Goal: Obtain resource: Download file/media

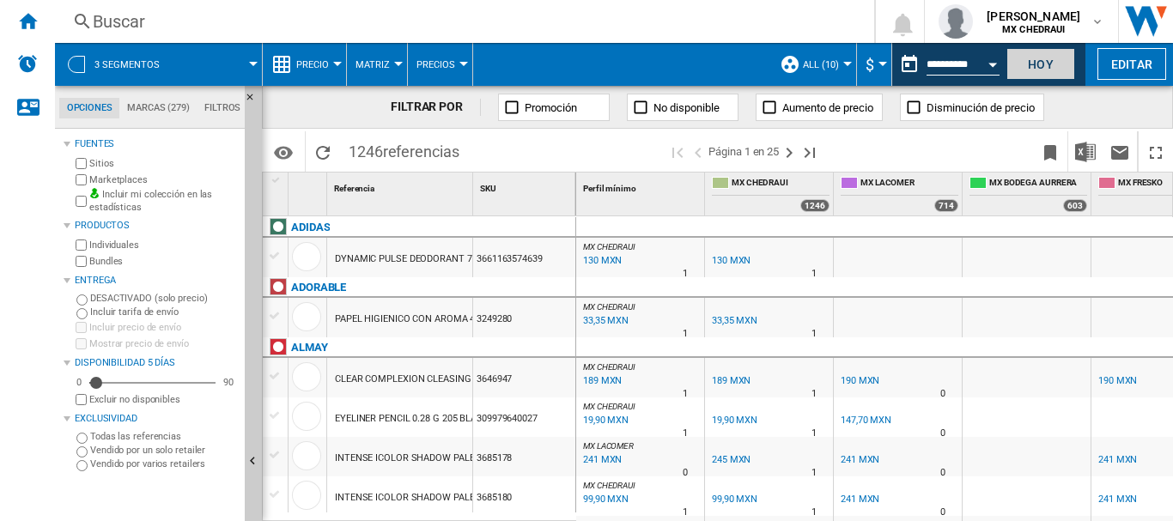
click at [1056, 69] on button "Hoy" at bounding box center [1041, 64] width 69 height 32
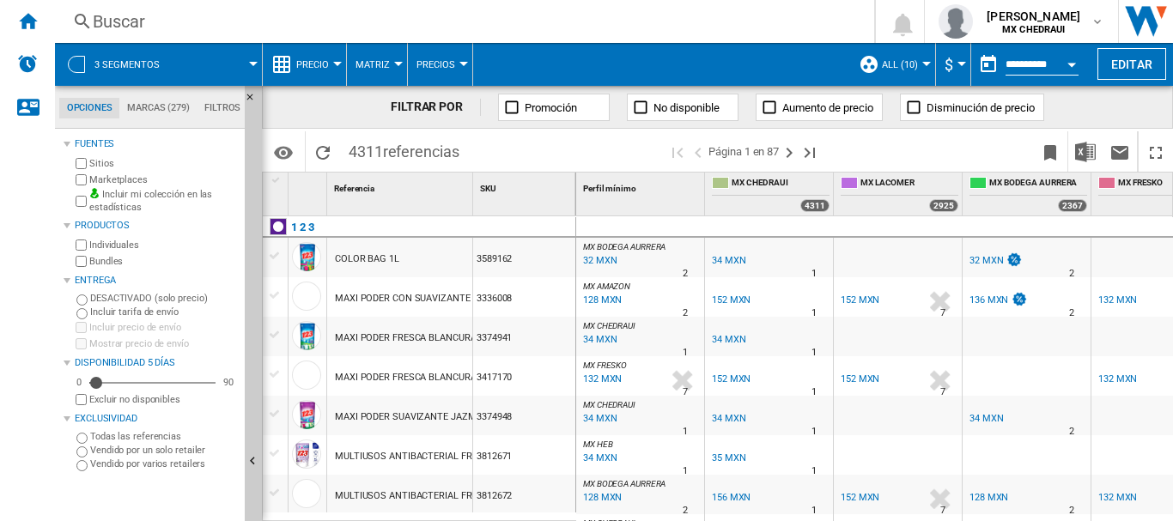
click at [73, 72] on div at bounding box center [76, 64] width 17 height 17
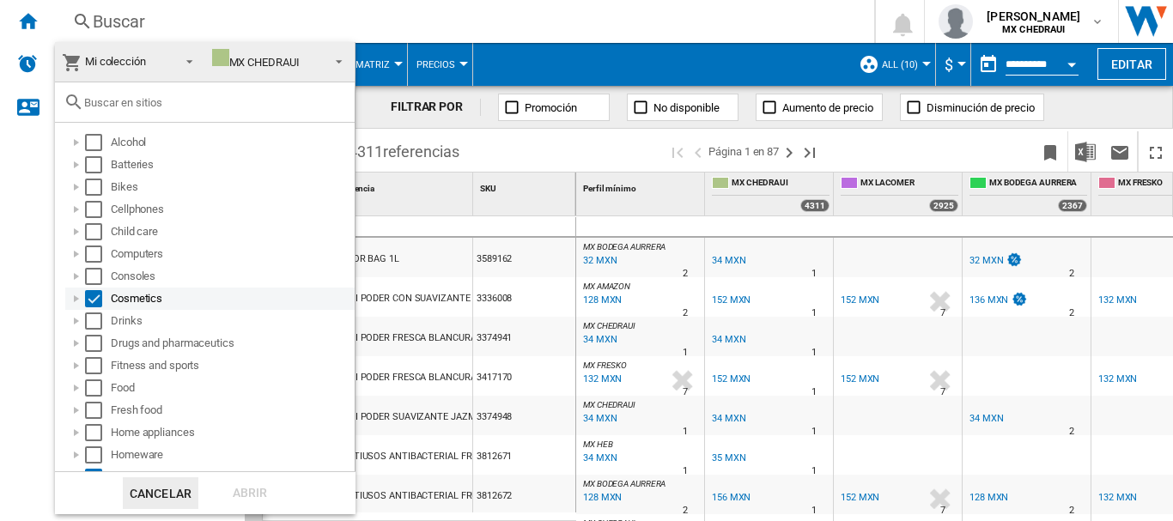
click at [94, 302] on div "Select" at bounding box center [93, 298] width 17 height 17
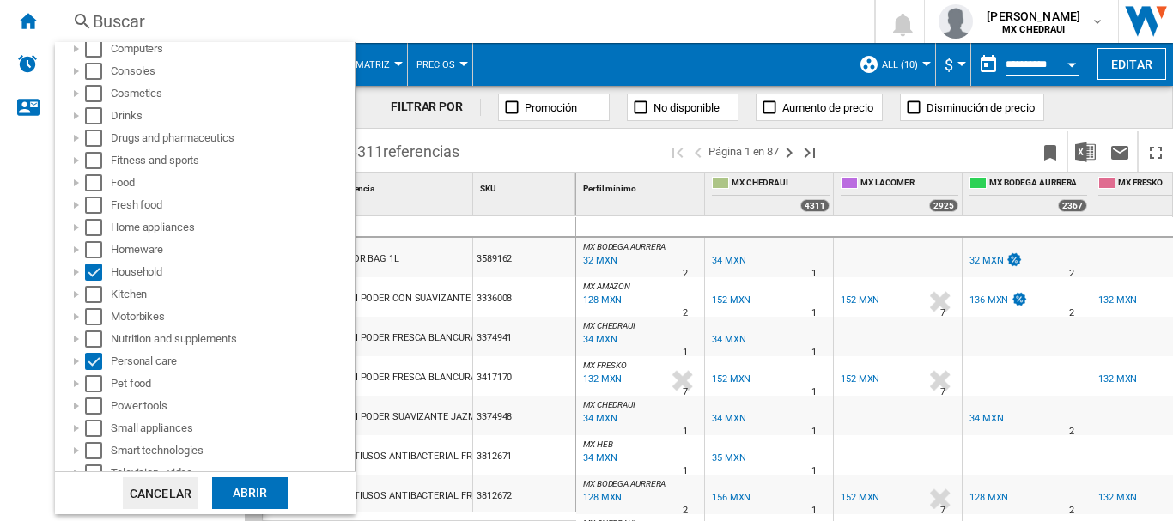
scroll to position [210, 0]
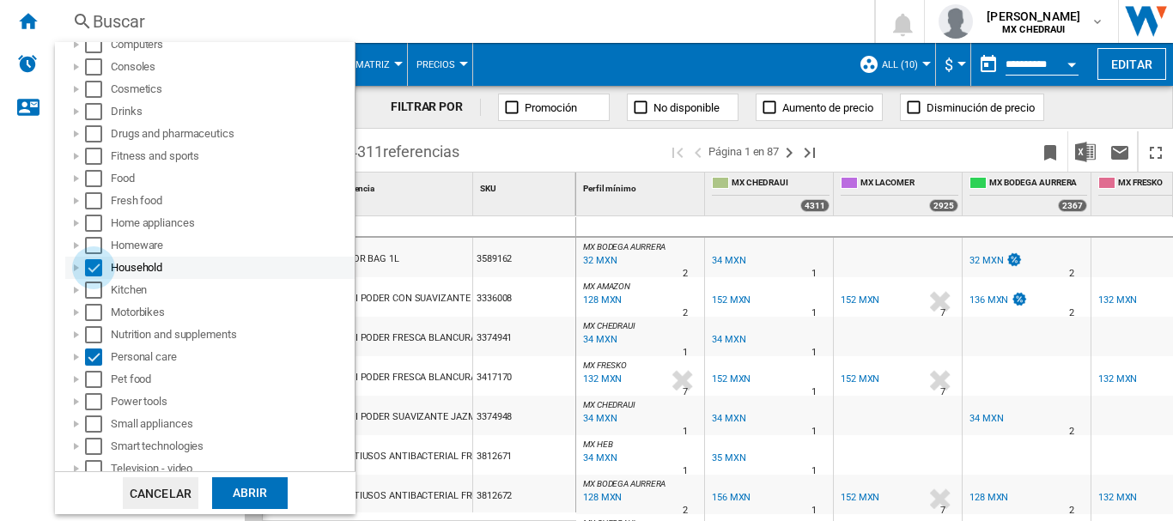
click at [96, 266] on div "Select" at bounding box center [93, 267] width 17 height 17
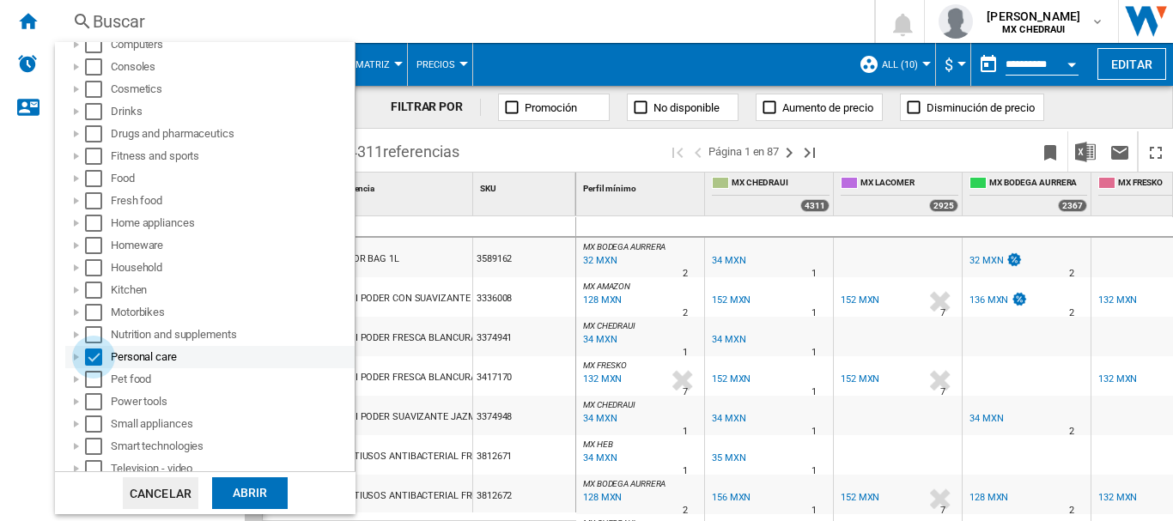
click at [100, 360] on div "Select" at bounding box center [93, 357] width 17 height 17
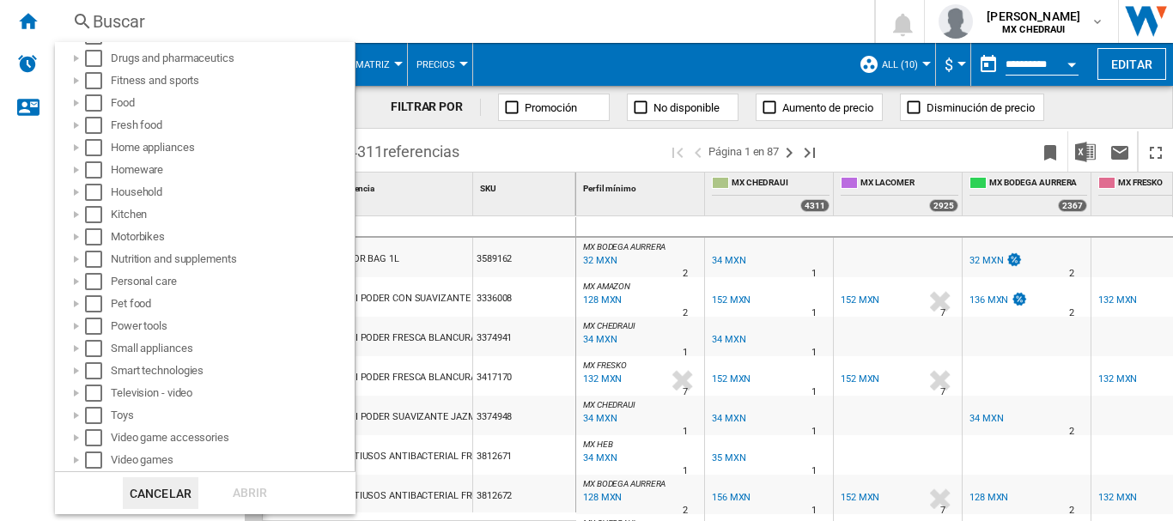
scroll to position [0, 0]
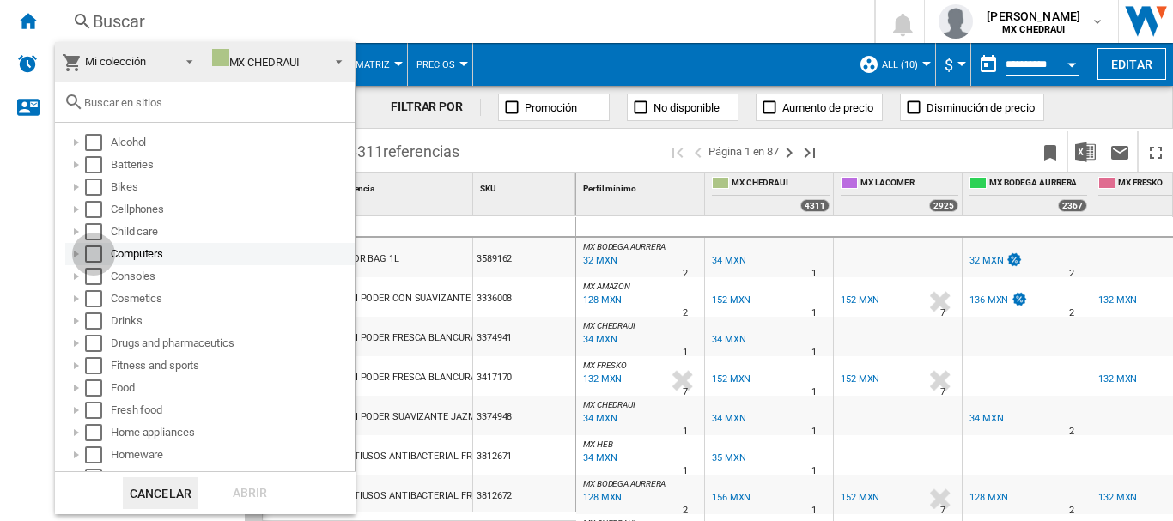
click at [94, 258] on div "Select" at bounding box center [93, 254] width 17 height 17
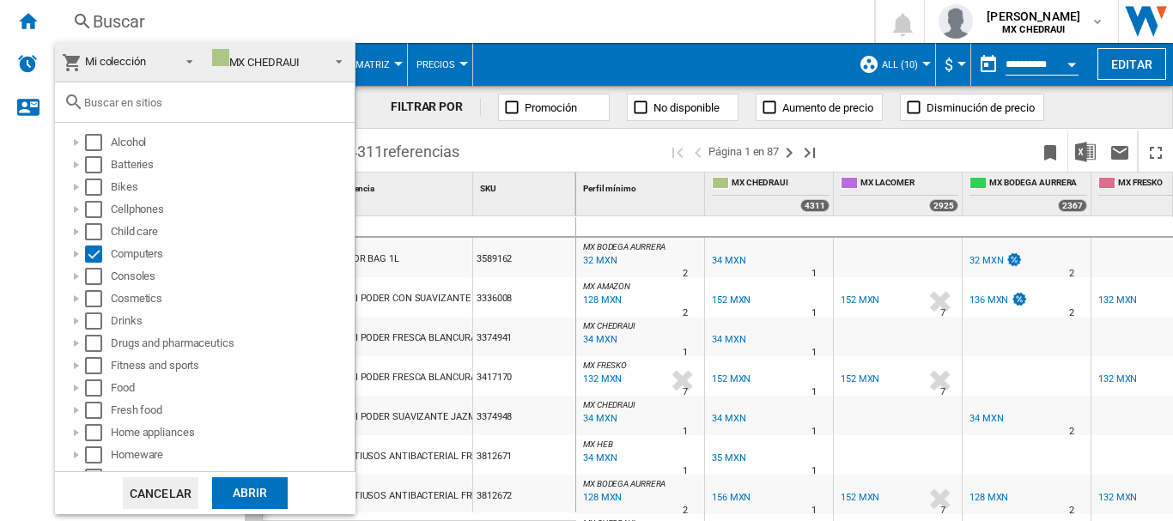
click at [246, 502] on div "Abrir" at bounding box center [250, 494] width 76 height 32
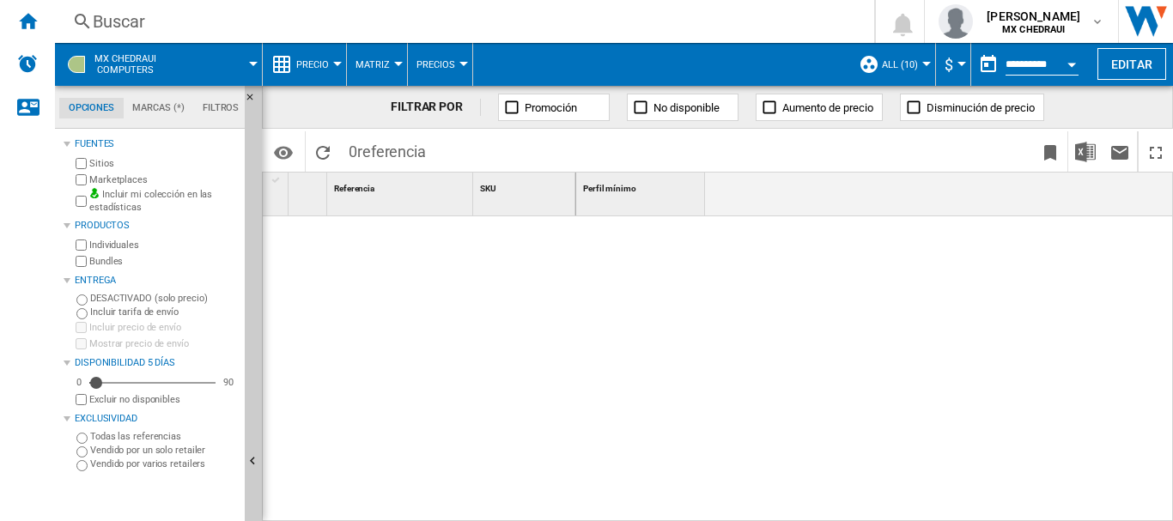
click at [887, 72] on button "ALL (10)" at bounding box center [904, 64] width 45 height 43
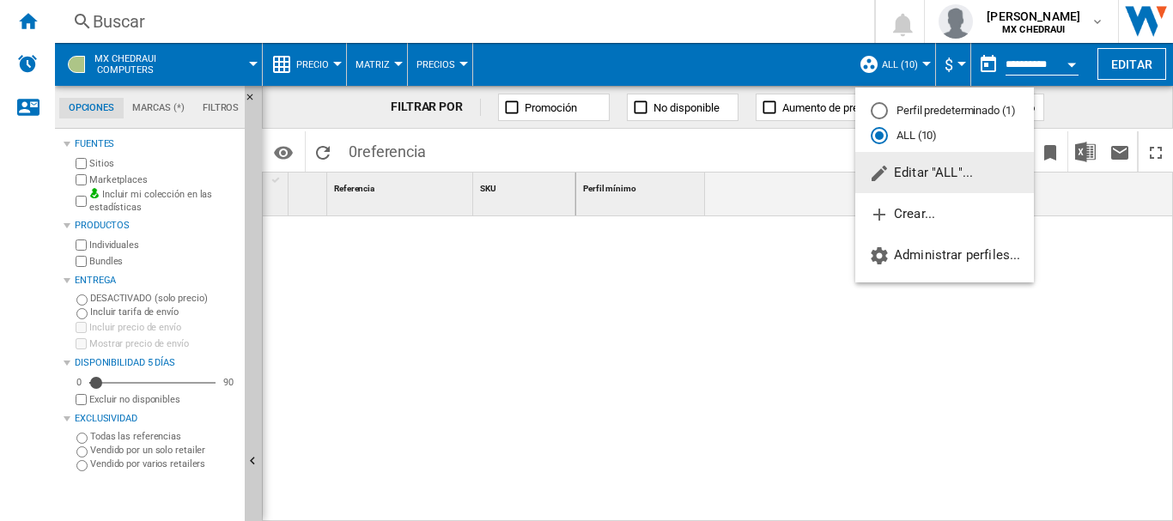
click at [920, 173] on span "Editar "ALL"..." at bounding box center [921, 172] width 104 height 15
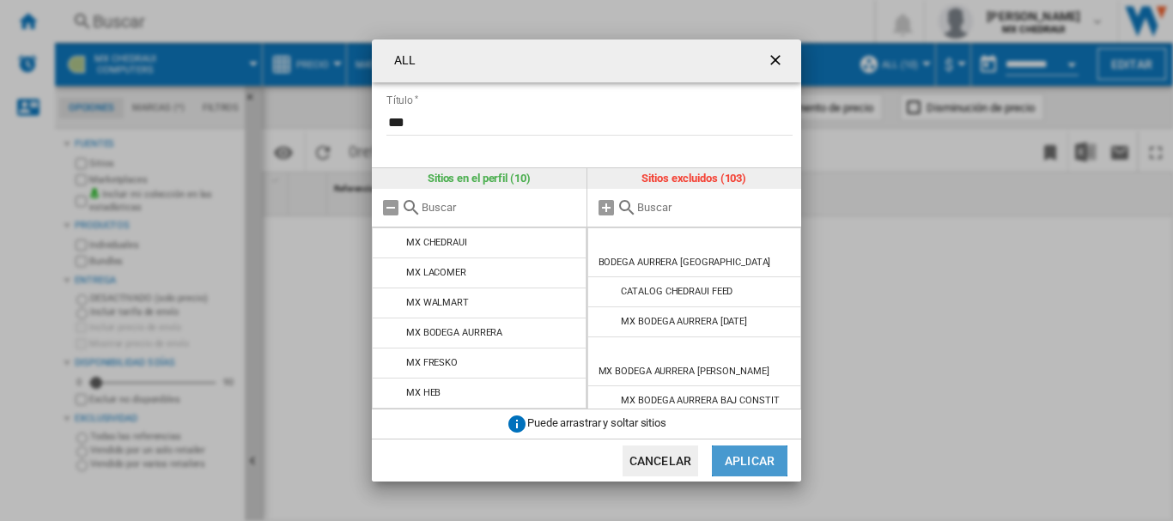
click at [746, 457] on button "Aplicar" at bounding box center [750, 461] width 76 height 31
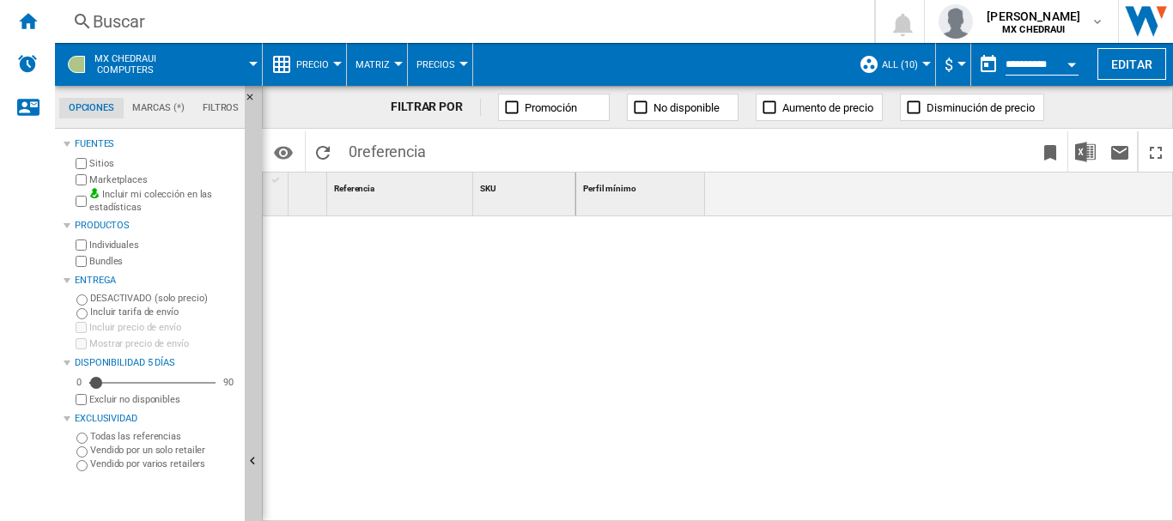
click at [76, 65] on div at bounding box center [76, 64] width 17 height 17
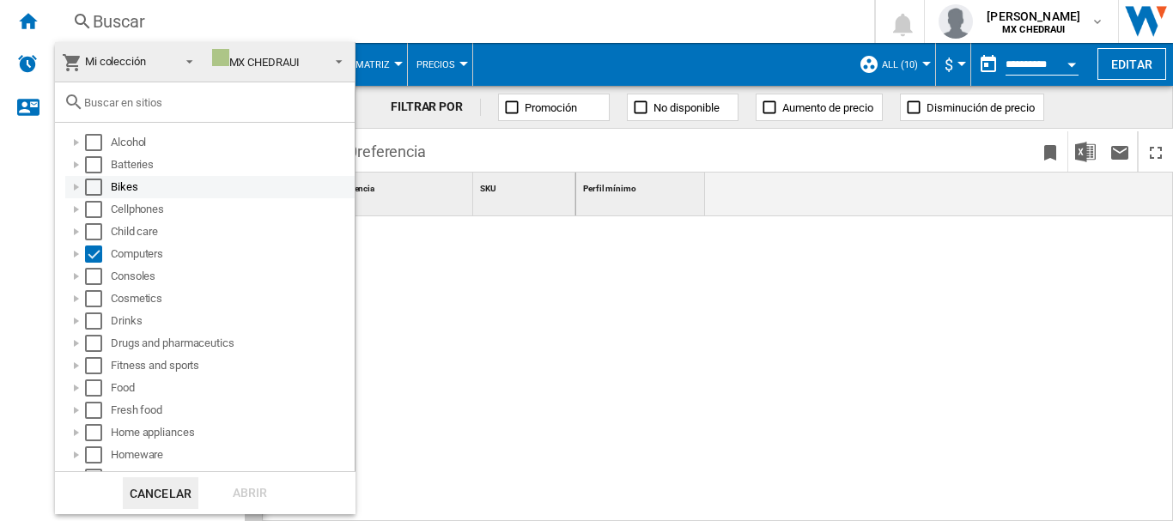
click at [78, 189] on div at bounding box center [76, 187] width 17 height 17
click at [92, 208] on div "Select" at bounding box center [93, 209] width 17 height 17
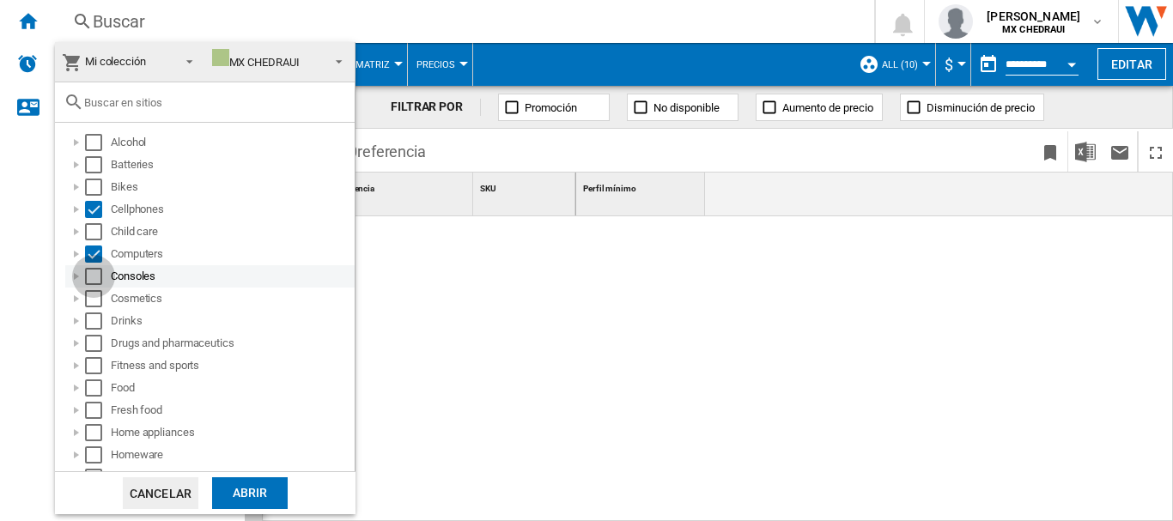
click at [94, 274] on div "Select" at bounding box center [93, 276] width 17 height 17
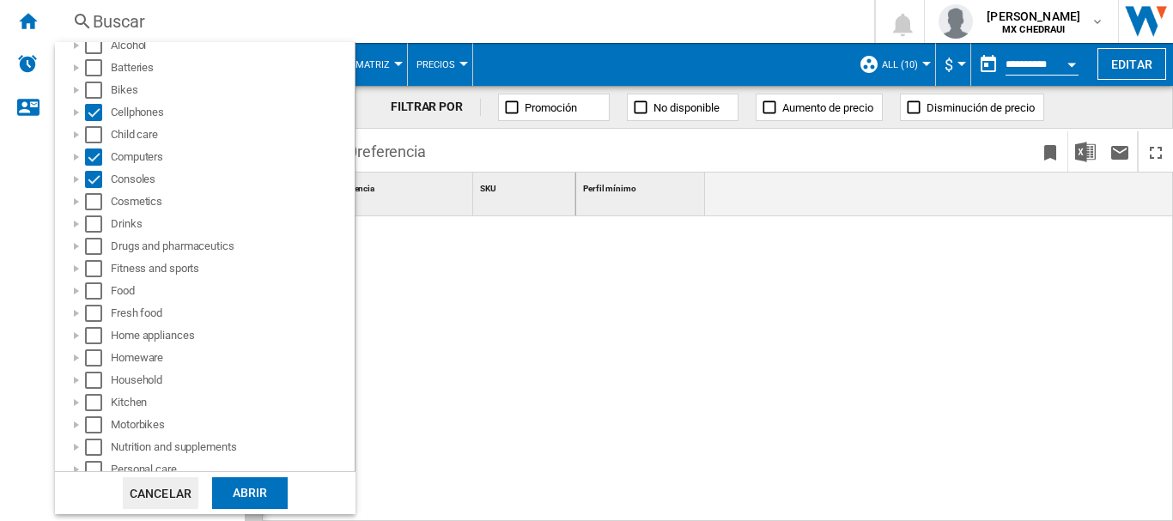
scroll to position [161, 0]
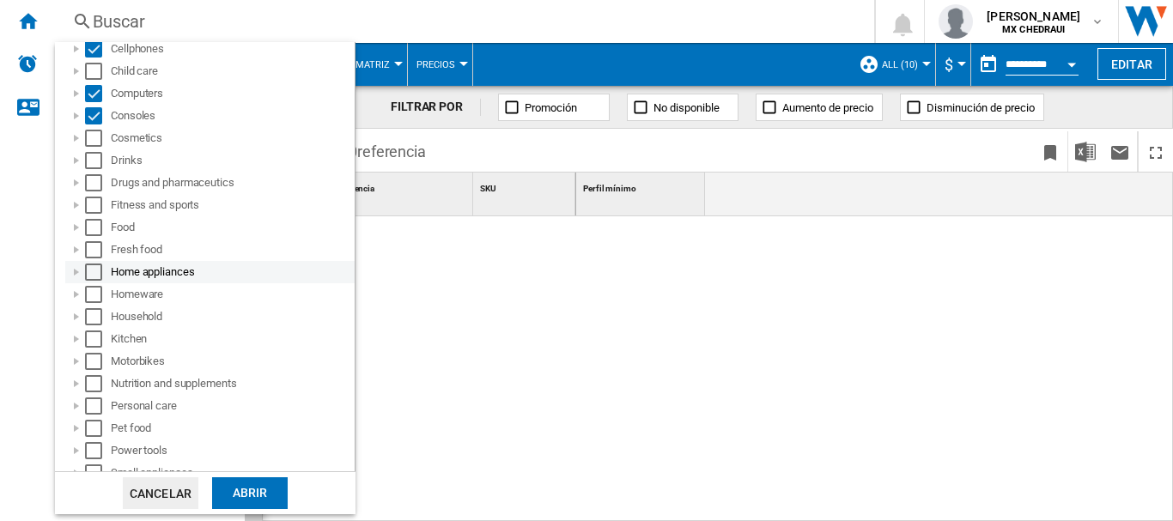
click at [75, 273] on div at bounding box center [76, 272] width 17 height 17
click at [88, 277] on div "Select" at bounding box center [93, 272] width 17 height 17
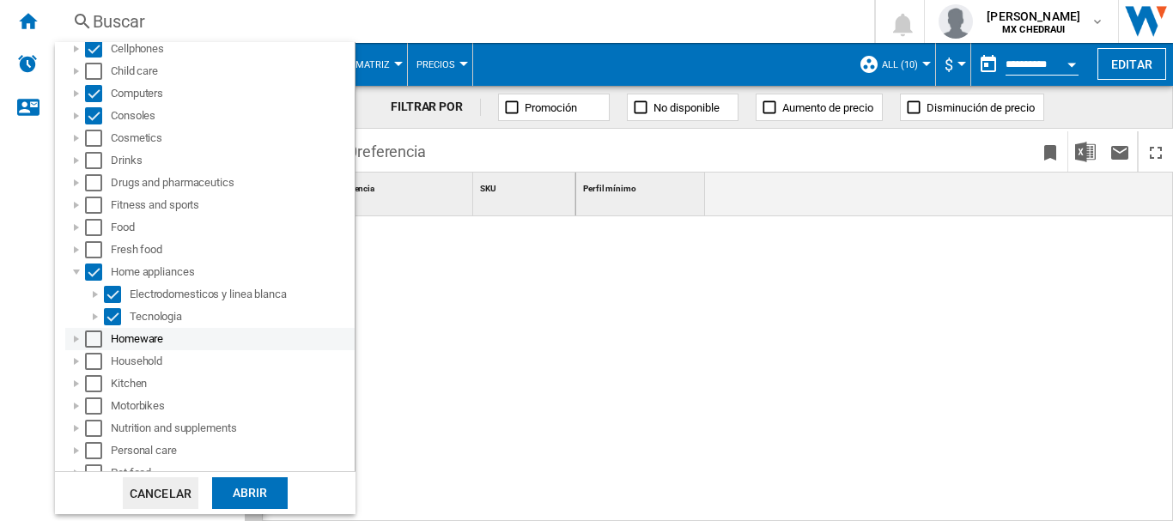
click at [78, 336] on div at bounding box center [76, 339] width 17 height 17
click at [73, 363] on div at bounding box center [76, 361] width 17 height 17
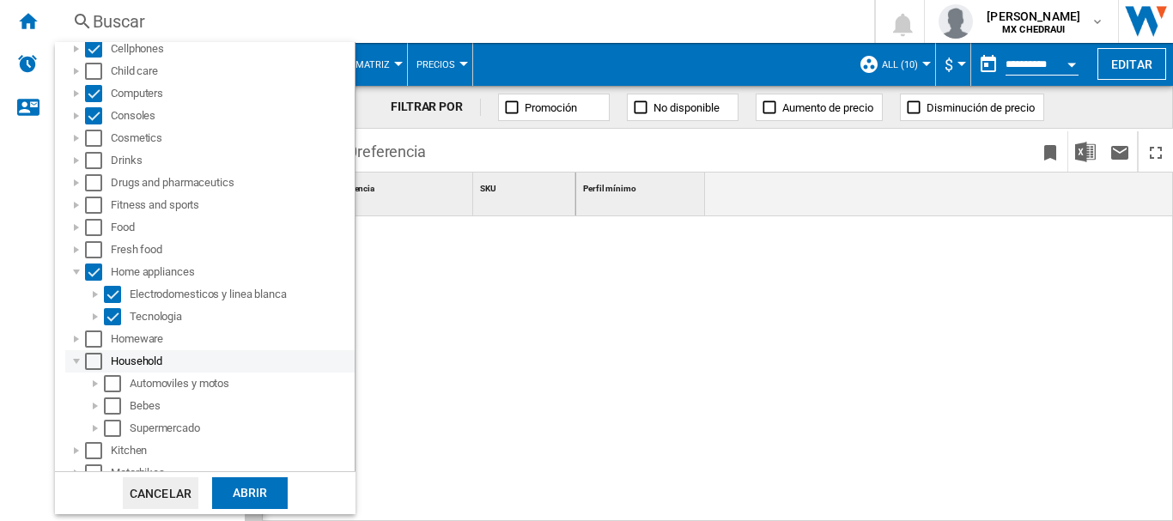
click at [73, 363] on div at bounding box center [76, 361] width 17 height 17
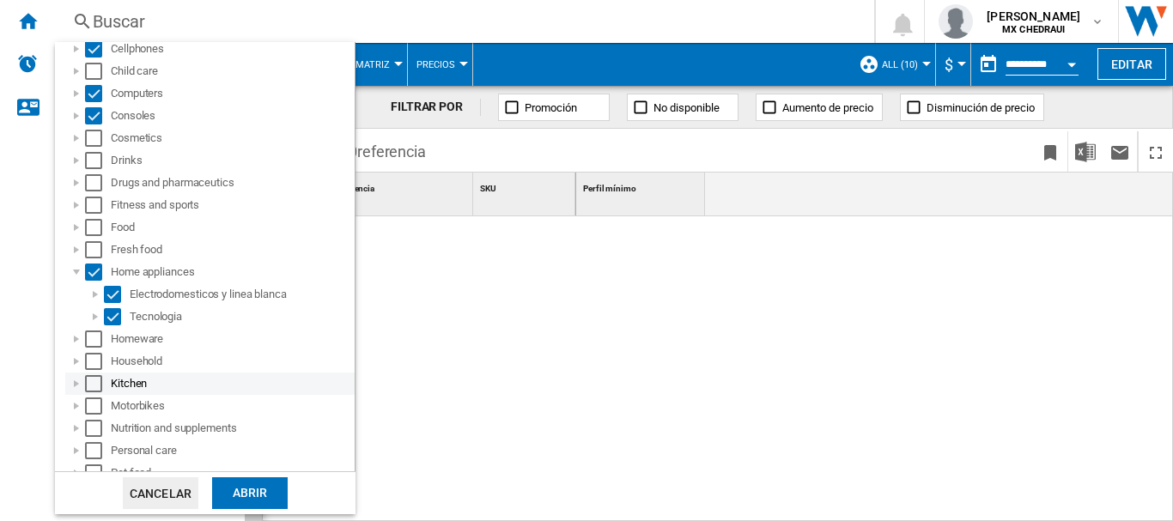
click at [74, 384] on div at bounding box center [76, 383] width 17 height 17
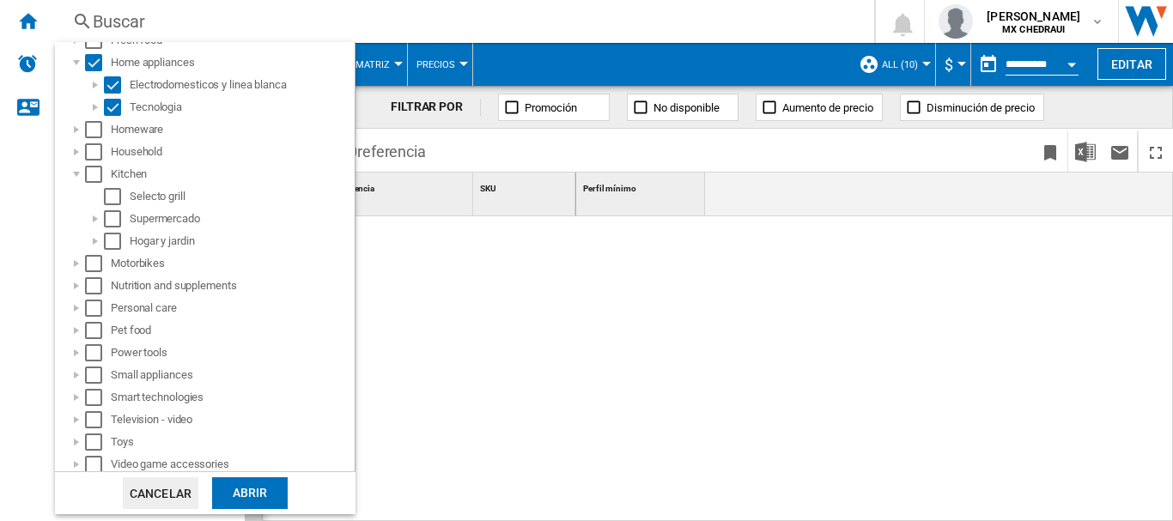
scroll to position [397, 0]
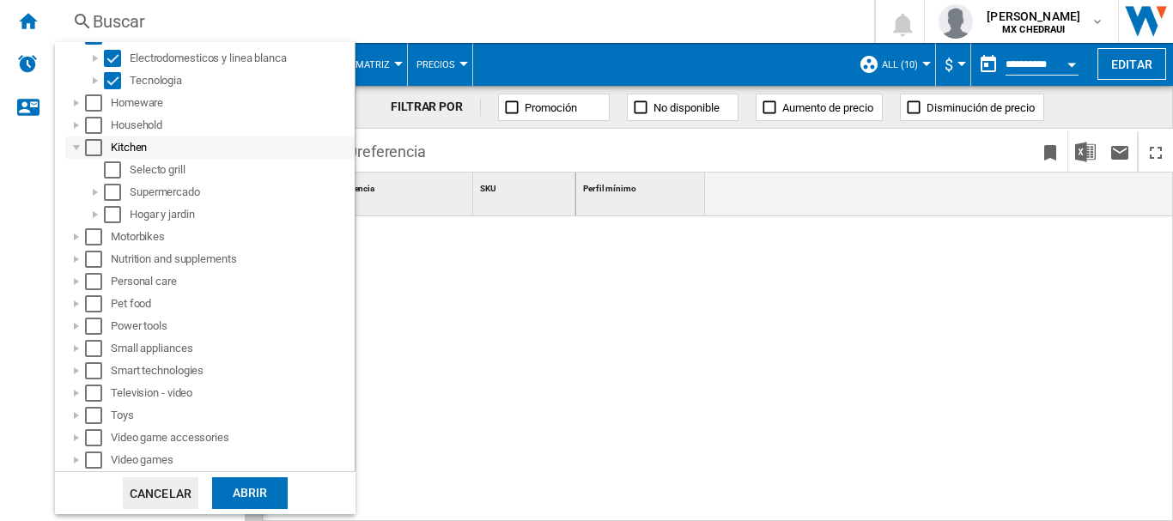
click at [76, 147] on div at bounding box center [76, 147] width 17 height 17
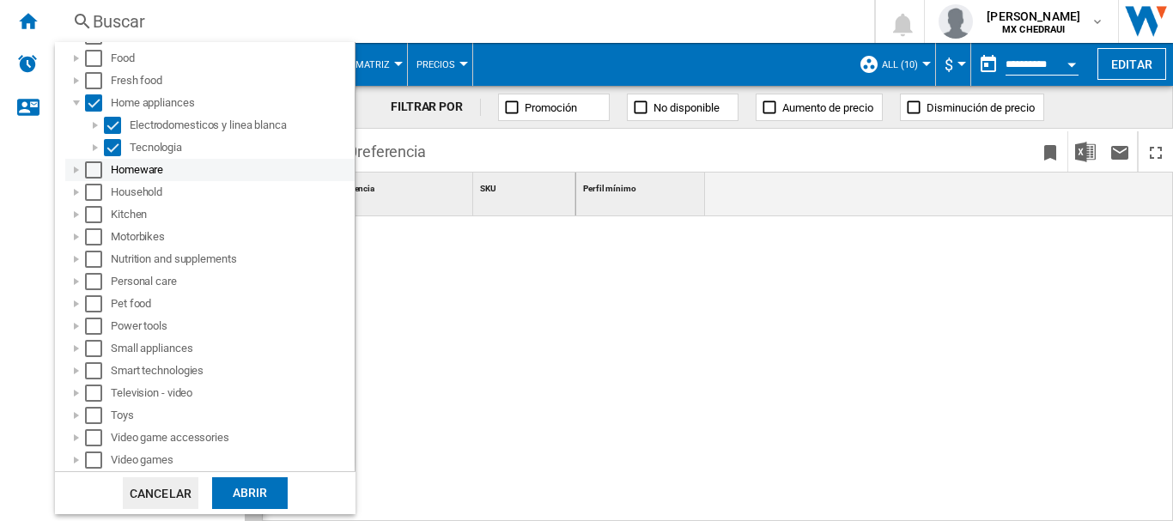
click at [74, 168] on div at bounding box center [76, 169] width 17 height 17
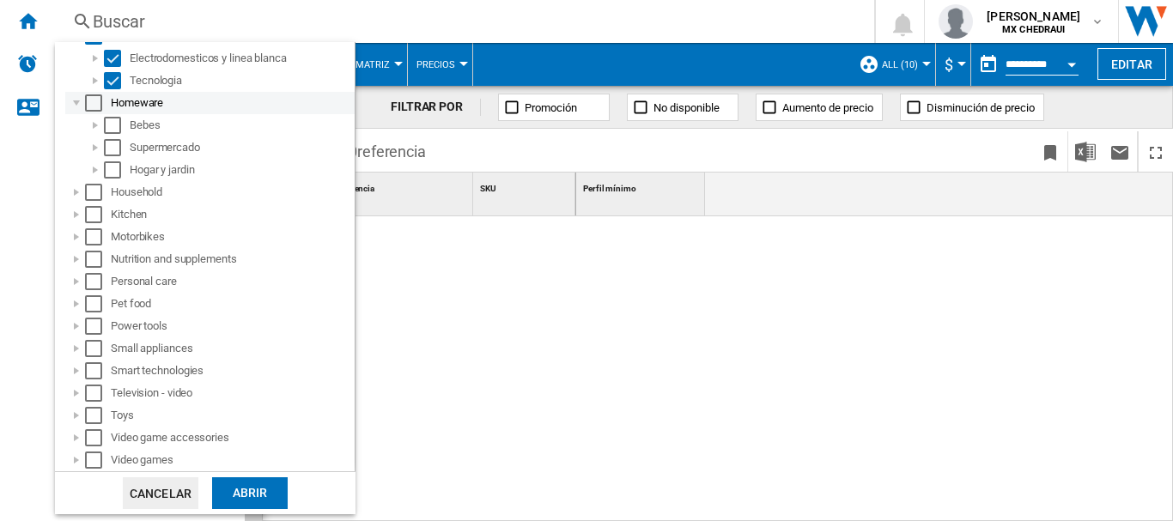
click at [78, 105] on div at bounding box center [76, 102] width 17 height 17
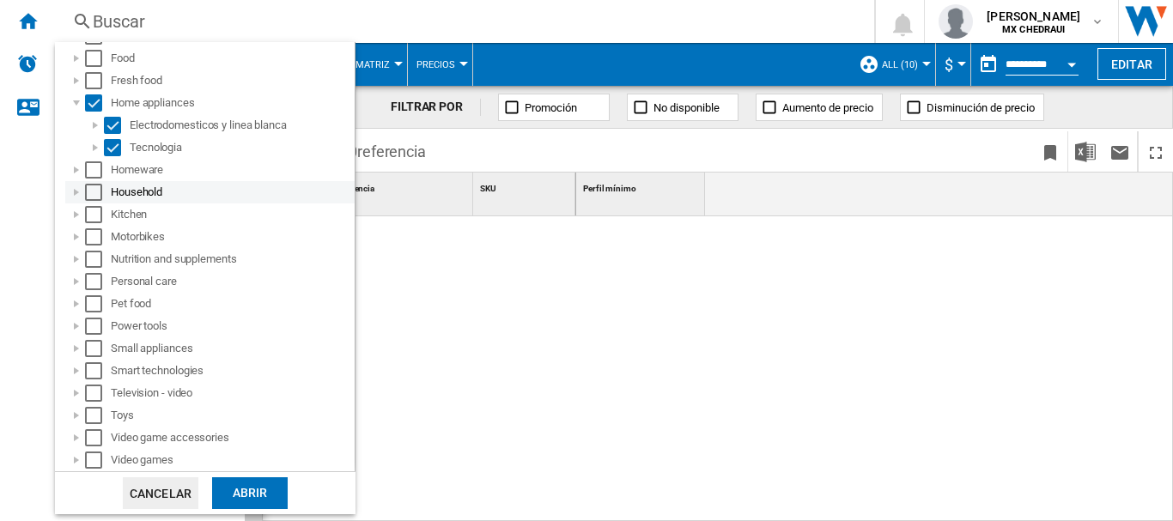
click at [74, 191] on div at bounding box center [76, 192] width 17 height 17
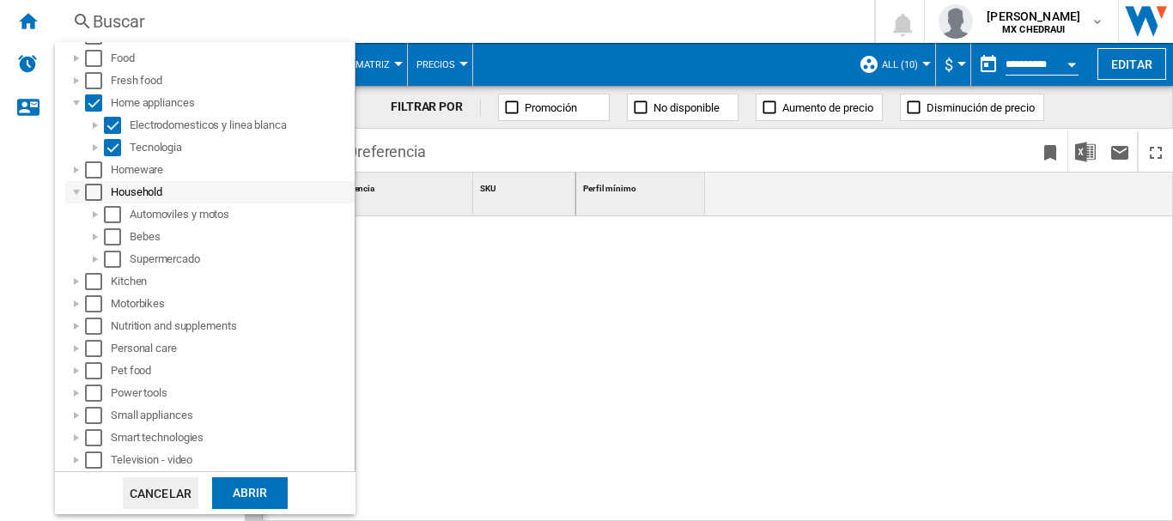
scroll to position [397, 0]
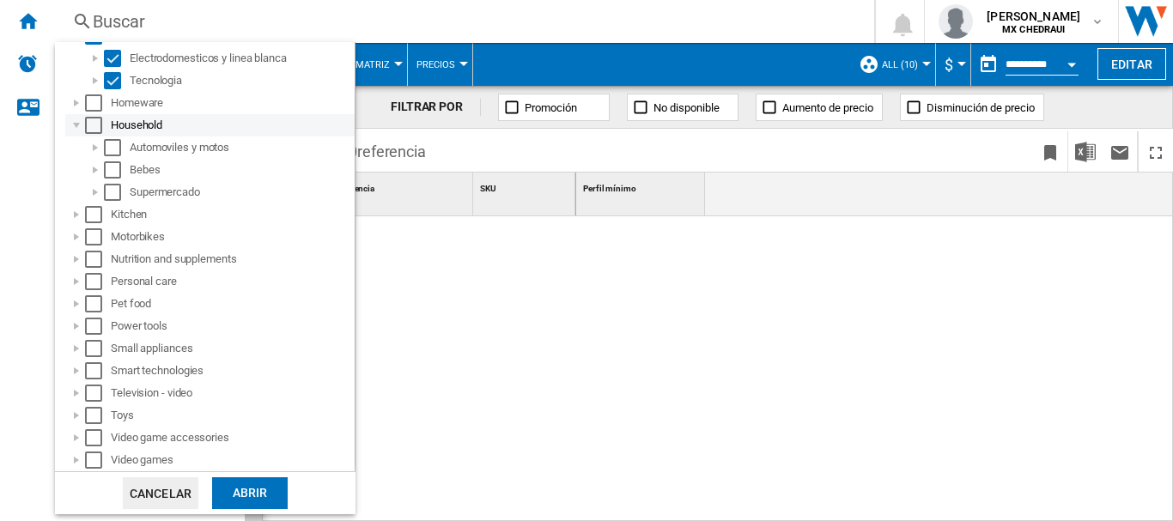
click at [72, 127] on div at bounding box center [76, 125] width 17 height 17
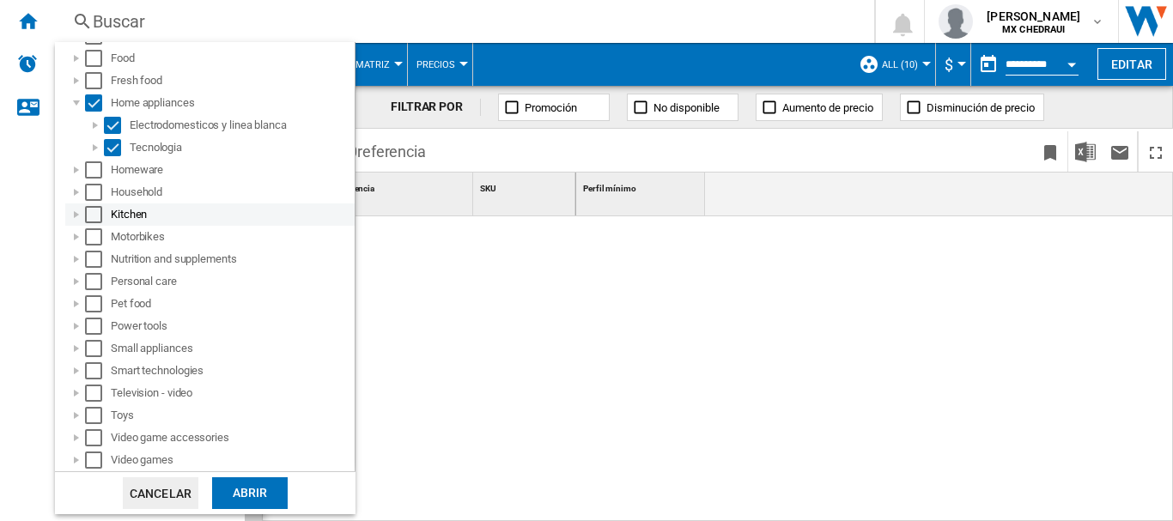
click at [72, 209] on div at bounding box center [76, 214] width 17 height 17
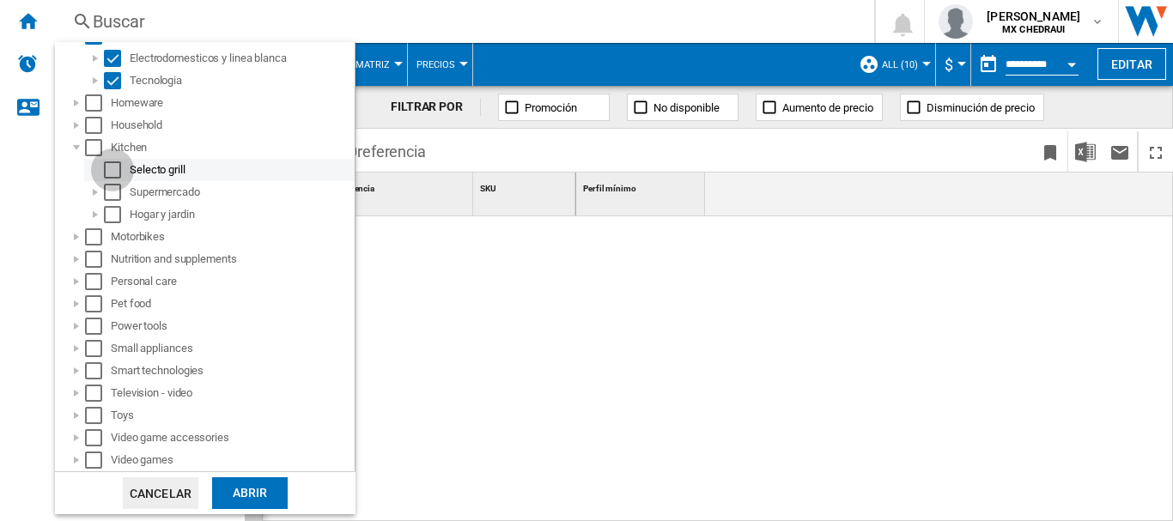
click at [109, 166] on div "Select" at bounding box center [112, 169] width 17 height 17
click at [101, 198] on div at bounding box center [95, 192] width 17 height 17
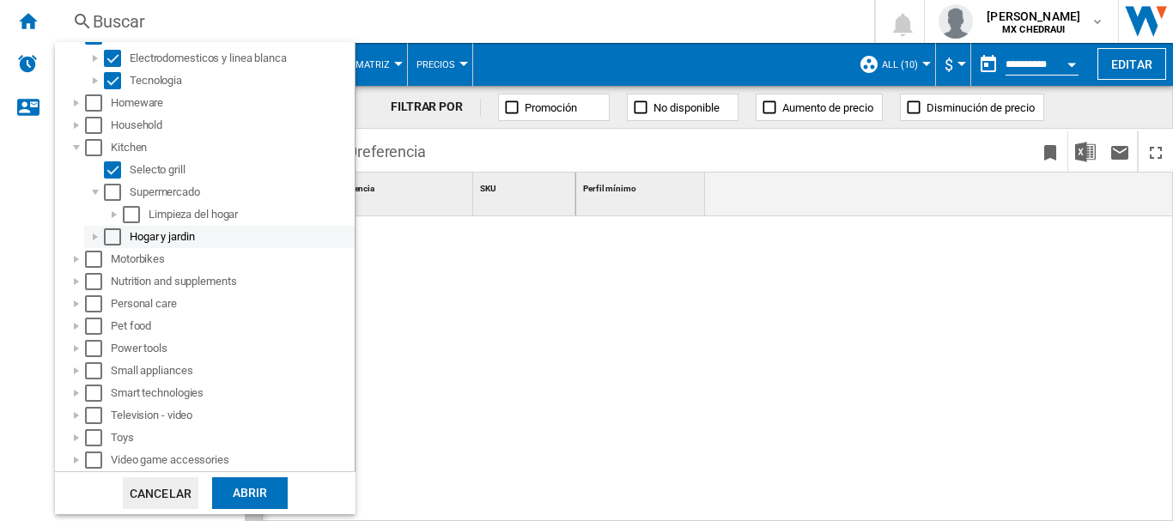
click at [99, 232] on div at bounding box center [95, 236] width 17 height 17
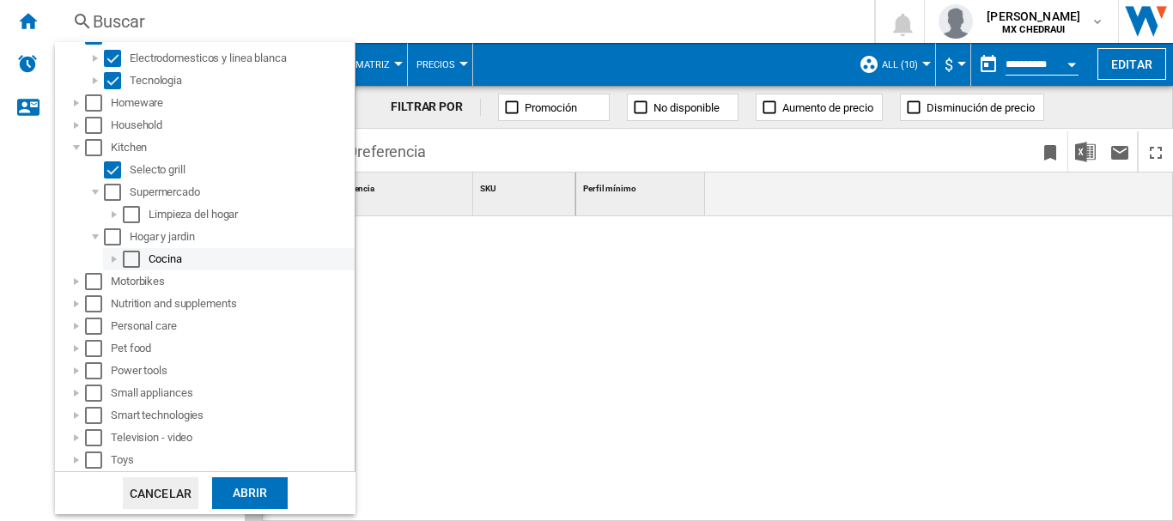
click at [113, 257] on div at bounding box center [114, 259] width 17 height 17
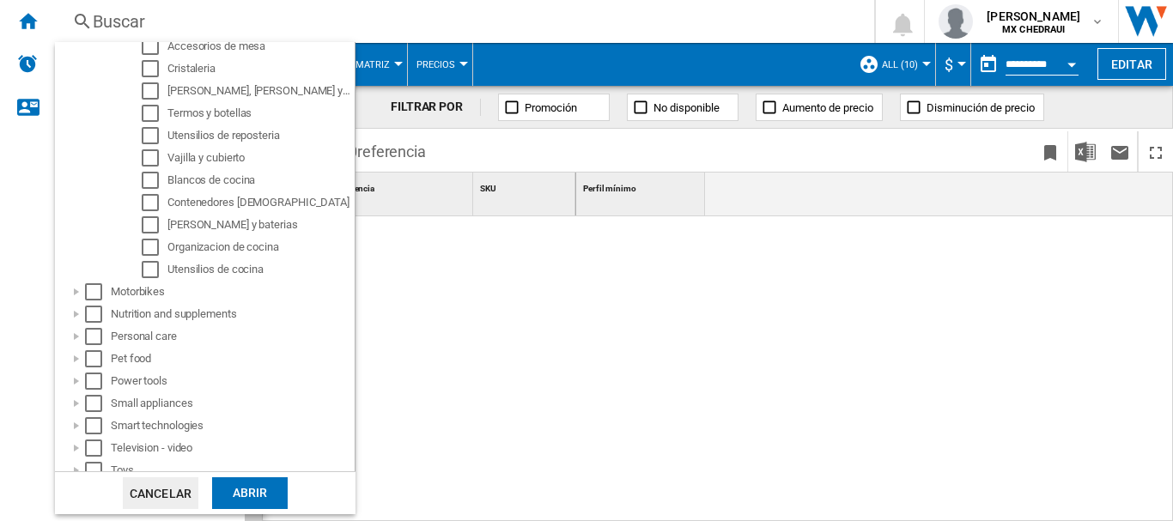
scroll to position [687, 0]
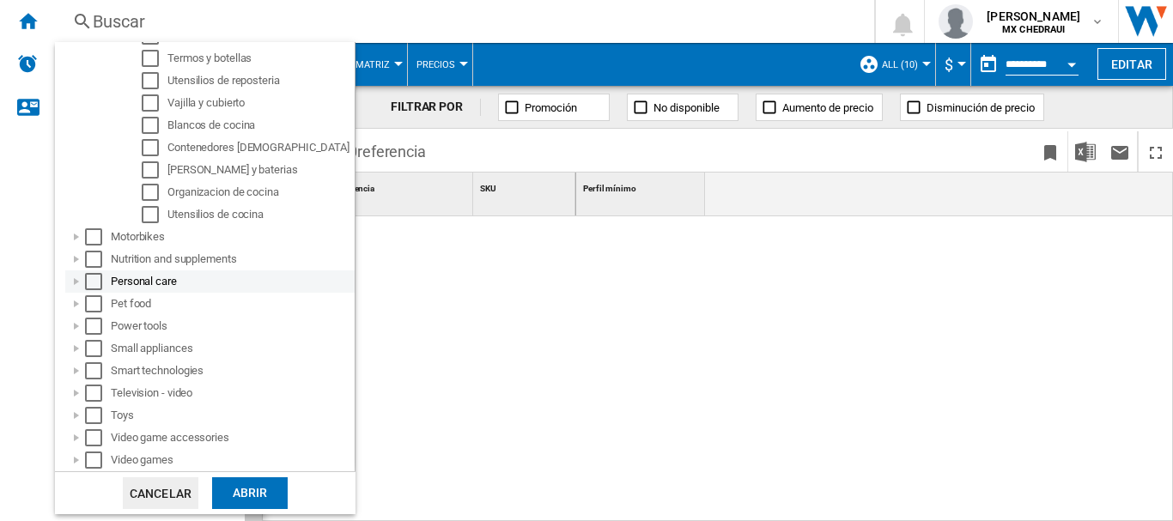
click at [101, 276] on div "Select" at bounding box center [93, 281] width 17 height 17
click at [86, 285] on div "Select" at bounding box center [93, 281] width 17 height 17
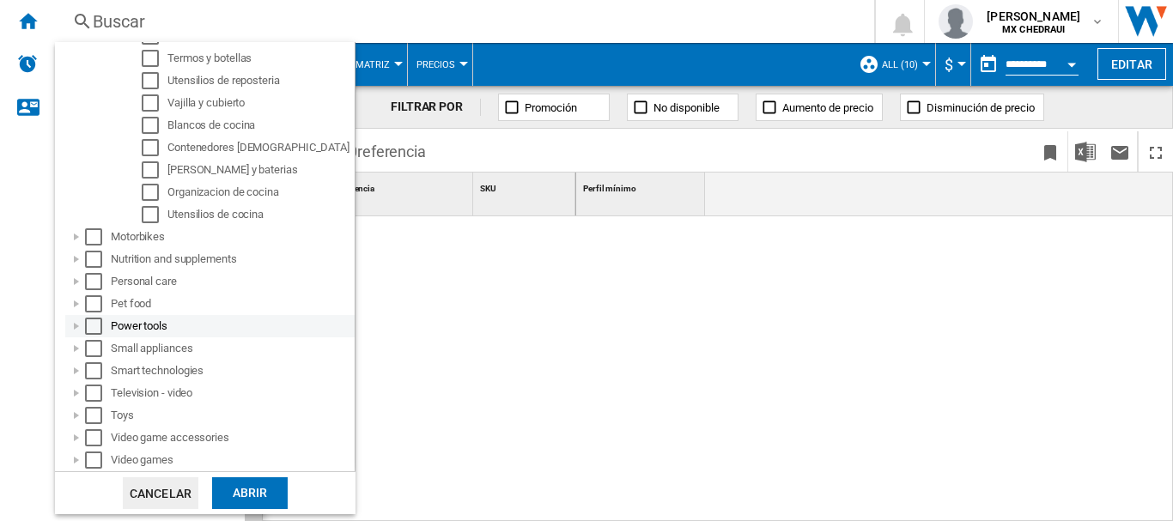
click at [77, 325] on div at bounding box center [76, 326] width 17 height 17
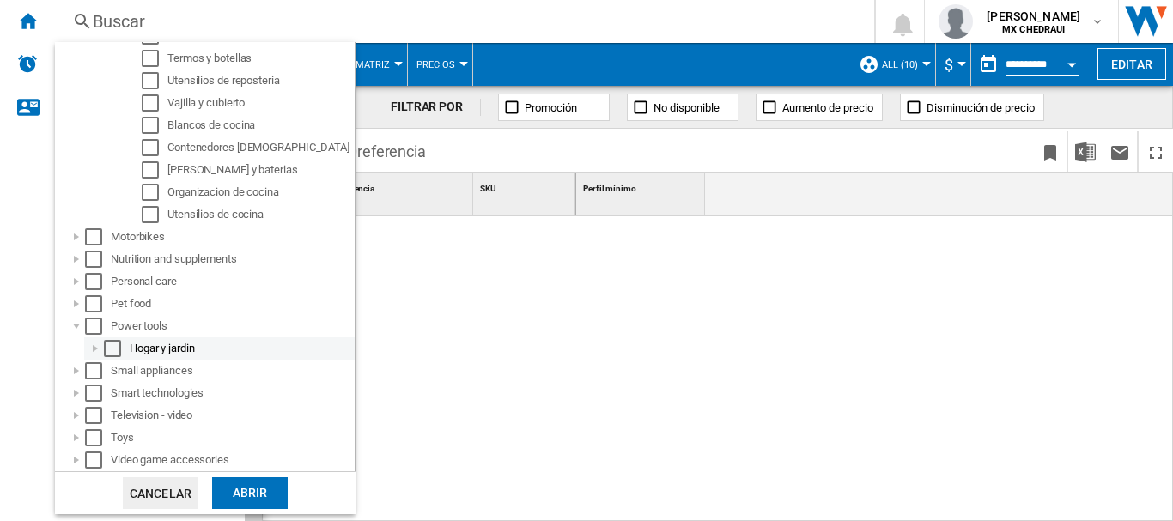
click at [91, 349] on div at bounding box center [95, 348] width 17 height 17
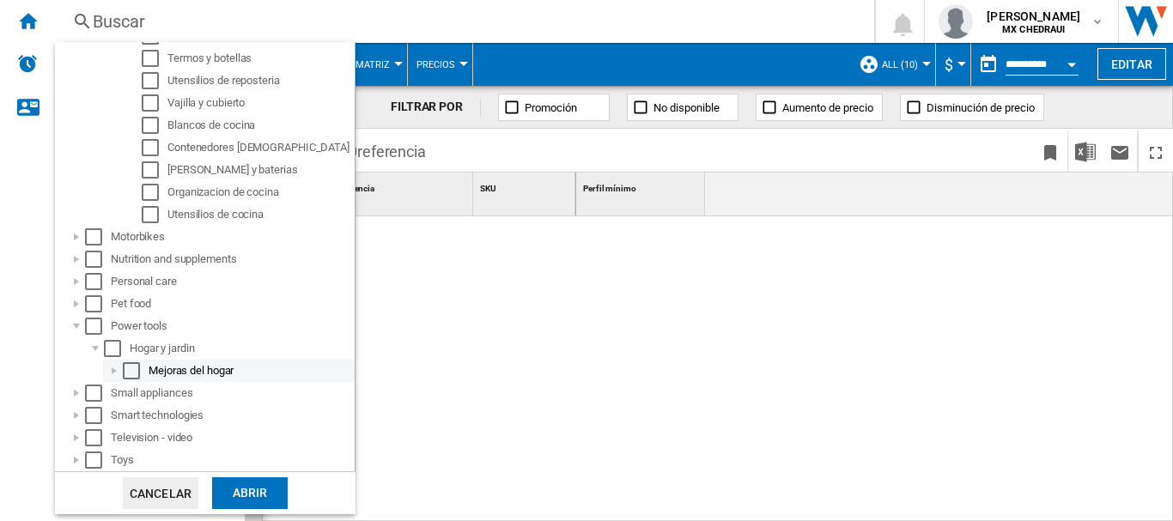
click at [113, 372] on div at bounding box center [114, 370] width 17 height 17
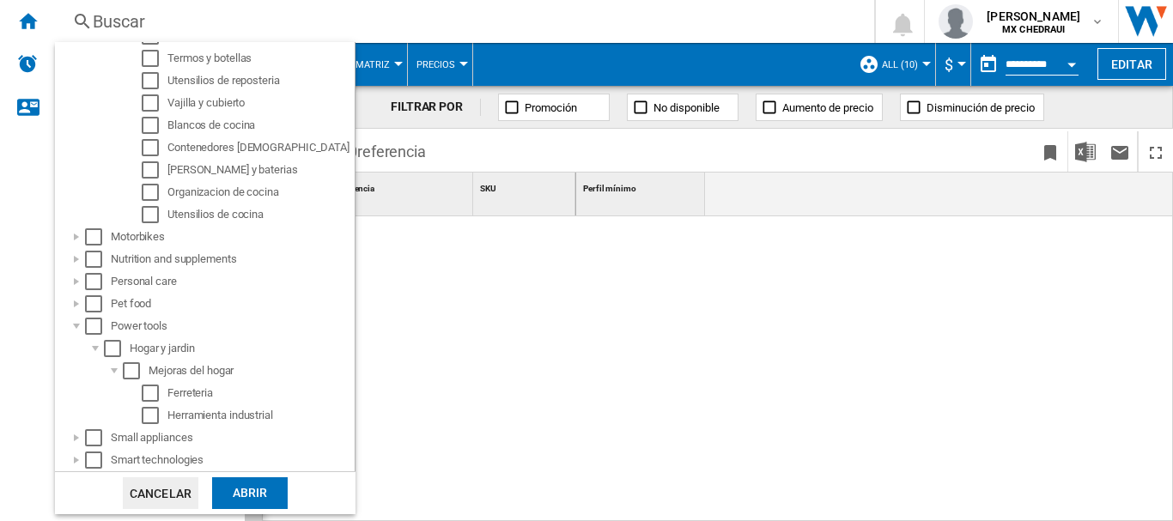
scroll to position [776, 0]
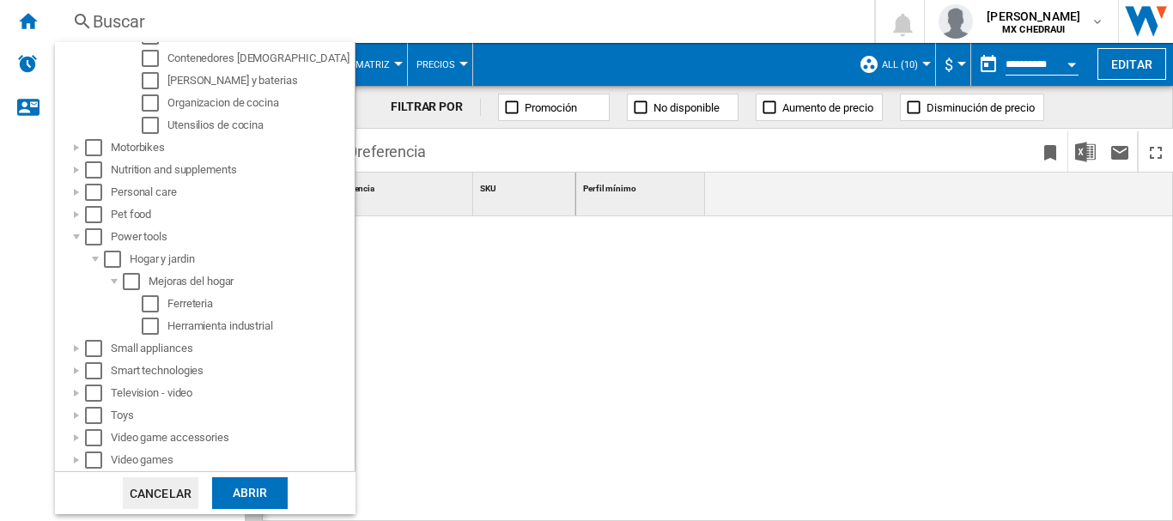
drag, startPoint x: 357, startPoint y: 362, endPoint x: 356, endPoint y: 401, distance: 38.7
click at [356, 401] on md-backdrop at bounding box center [586, 260] width 1173 height 521
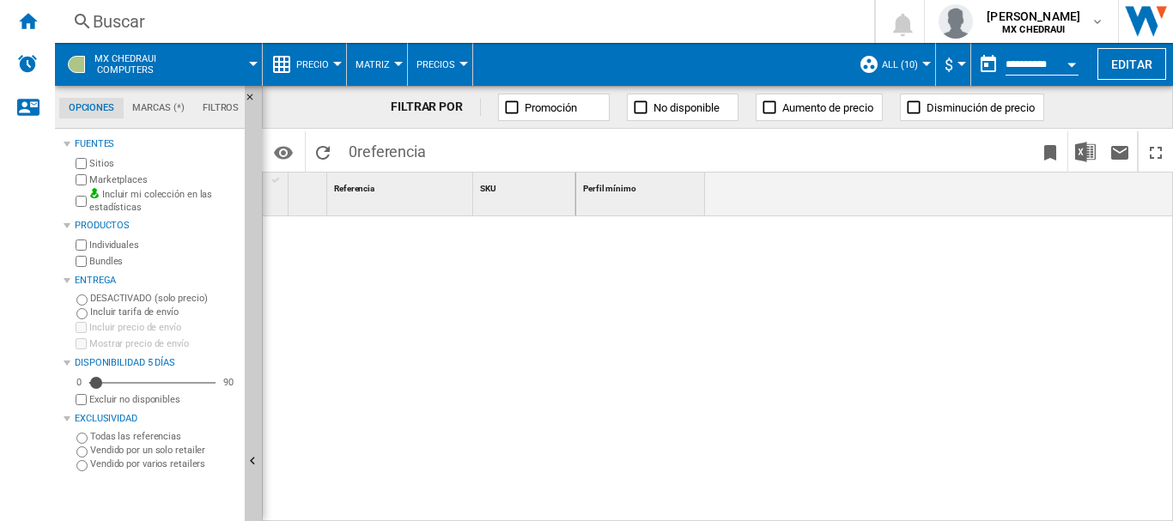
click at [139, 387] on div "5" at bounding box center [152, 382] width 126 height 17
click at [83, 373] on div "Disponibilidad 36 Días" at bounding box center [151, 363] width 174 height 22
click at [140, 362] on div "36" at bounding box center [140, 362] width 0 height 0
drag, startPoint x: 131, startPoint y: 385, endPoint x: 138, endPoint y: 396, distance: 13.1
click at [138, 396] on div "0 35 90 Excluir no disponibles" at bounding box center [155, 390] width 166 height 33
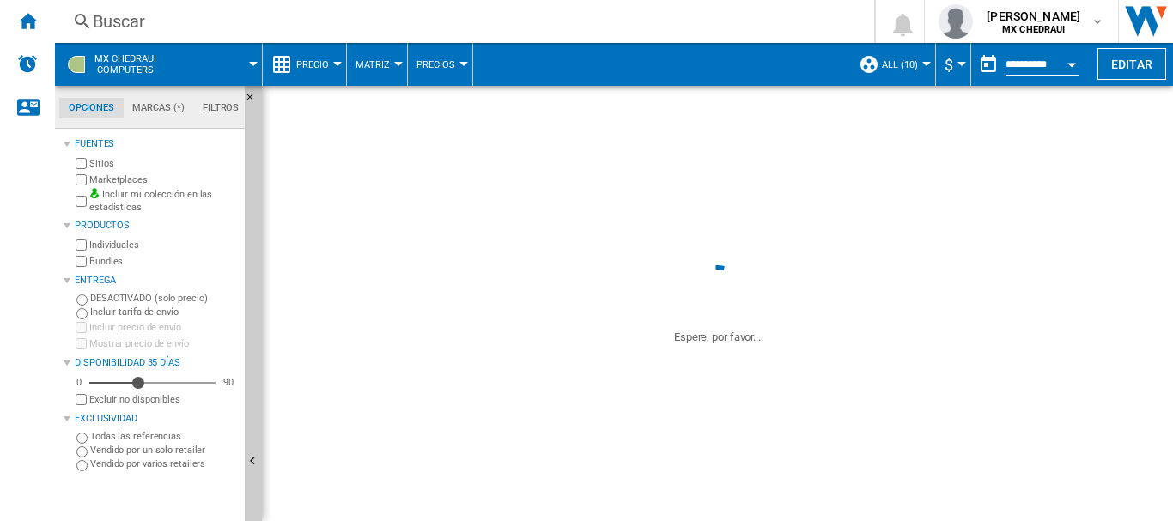
click at [32, 317] on wk-sidenav "NEW" at bounding box center [27, 260] width 55 height 521
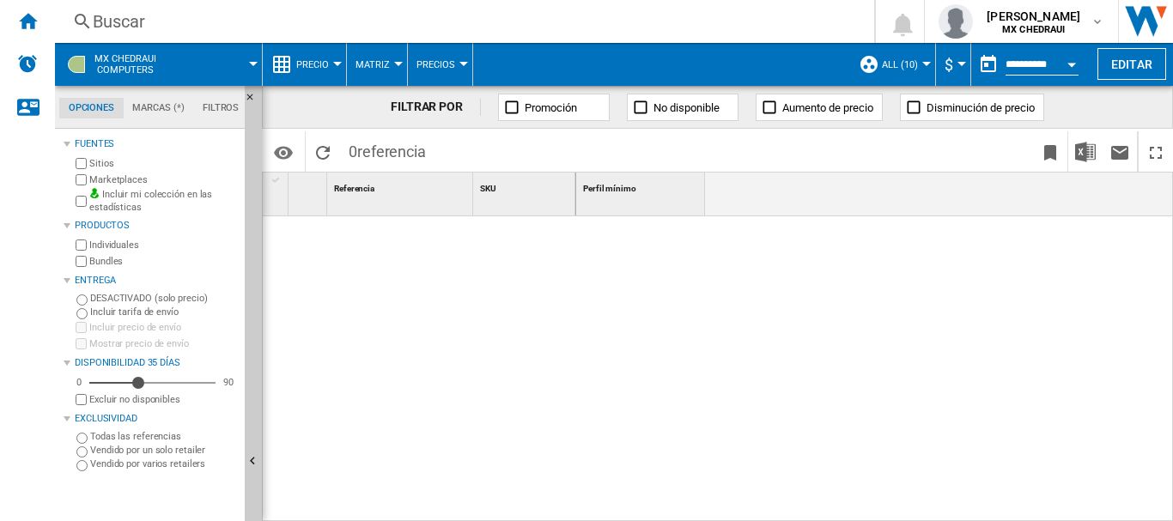
click at [88, 75] on div "MX CHEDRAUI Computers" at bounding box center [159, 64] width 190 height 43
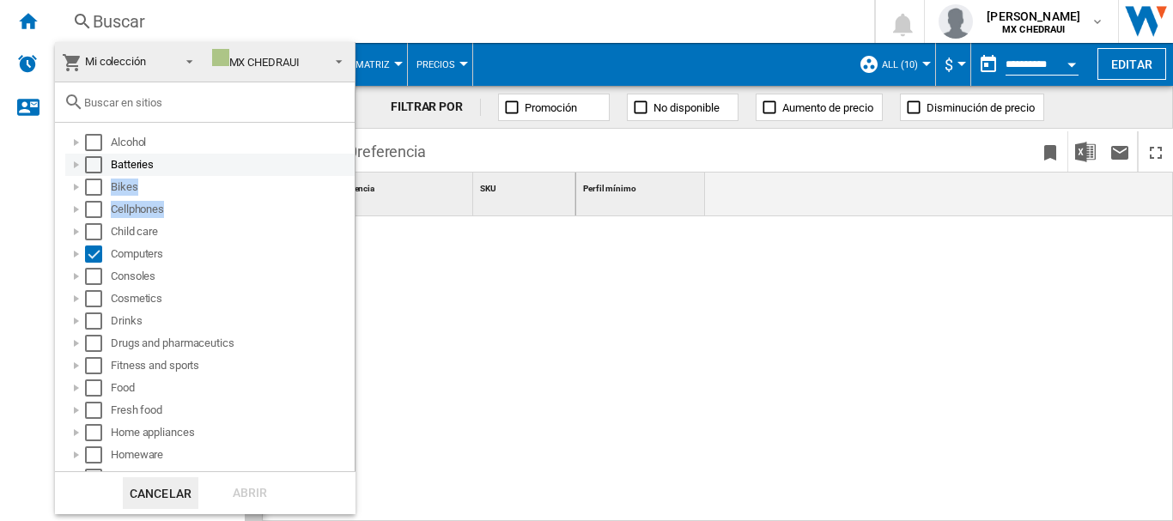
drag, startPoint x: 345, startPoint y: 211, endPoint x: 344, endPoint y: 157, distance: 54.1
click at [344, 157] on div "Mi colección Visión Categoría Mi colección Mis Selecciones [GEOGRAPHIC_DATA] MX…" at bounding box center [205, 399] width 301 height 715
click at [73, 163] on div at bounding box center [76, 164] width 17 height 17
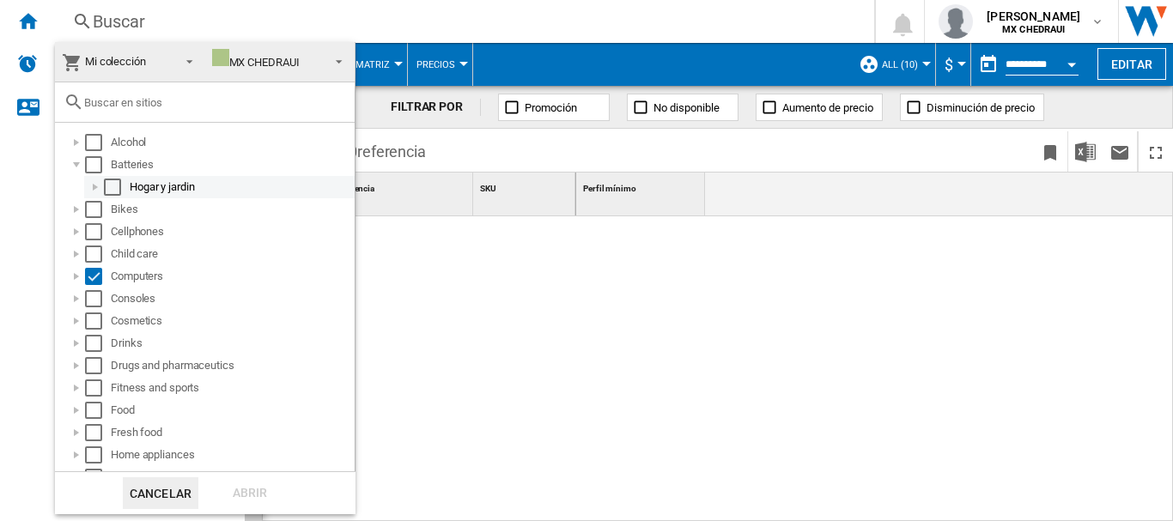
click at [90, 182] on div at bounding box center [95, 187] width 17 height 17
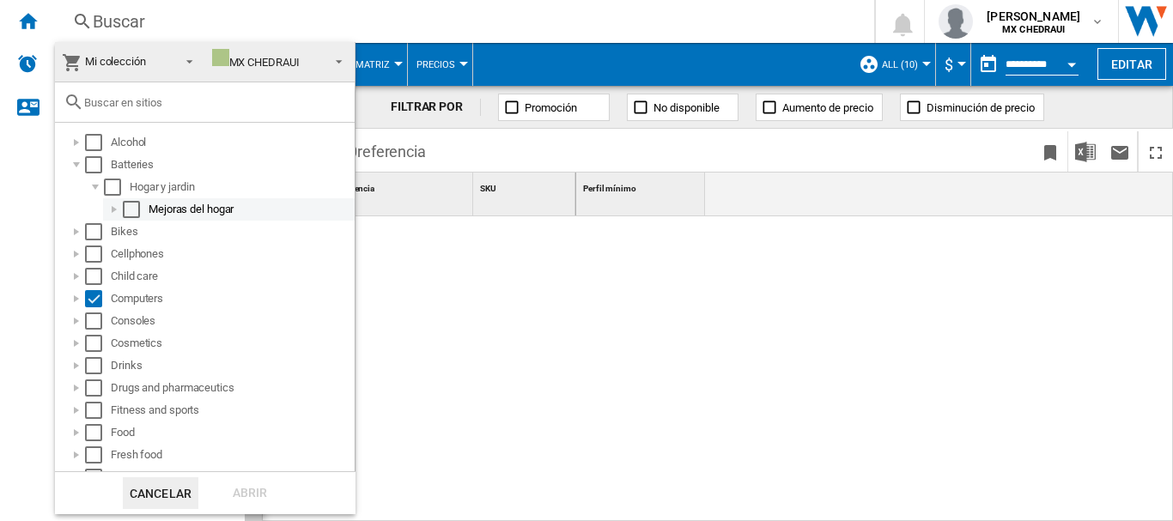
click at [117, 205] on div at bounding box center [114, 209] width 17 height 17
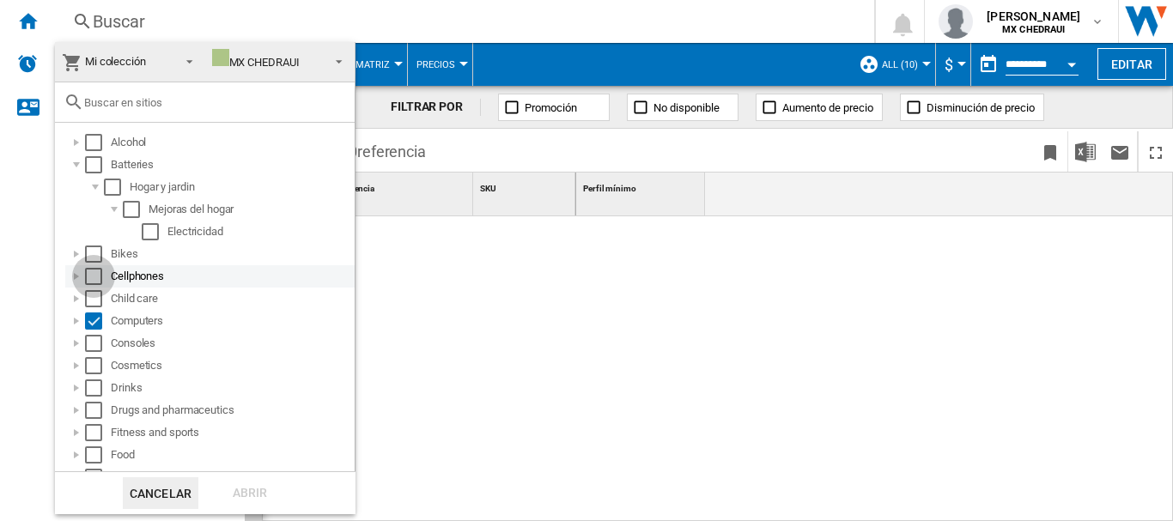
click at [89, 280] on div "Select" at bounding box center [93, 276] width 17 height 17
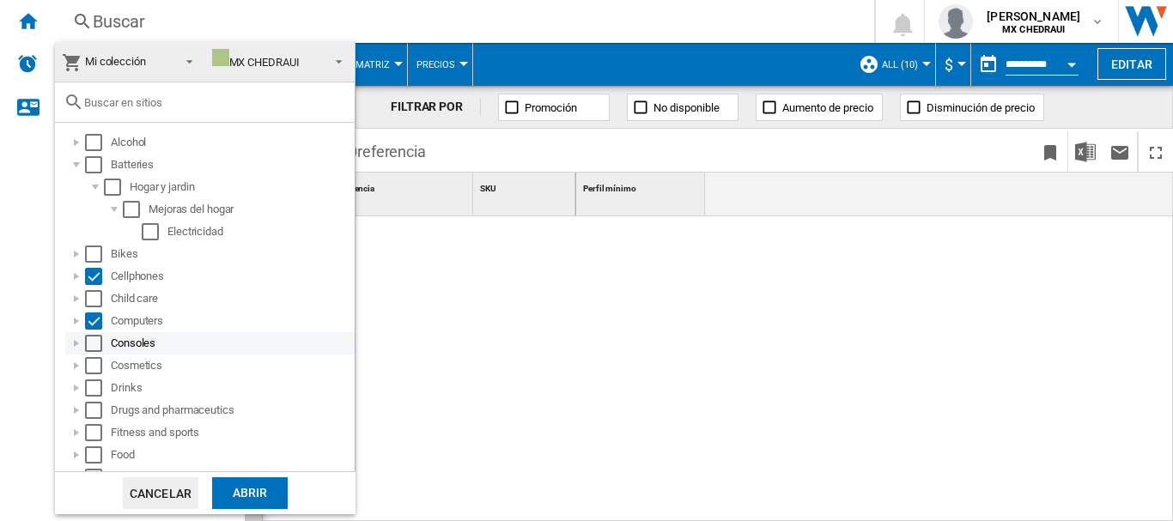
click at [96, 346] on div "Select" at bounding box center [93, 343] width 17 height 17
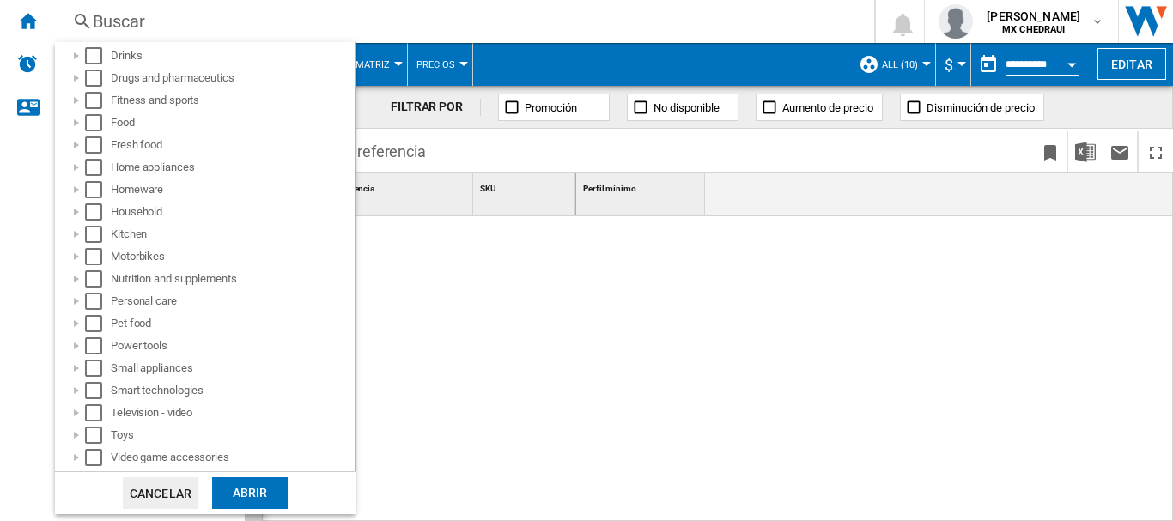
scroll to position [339, 0]
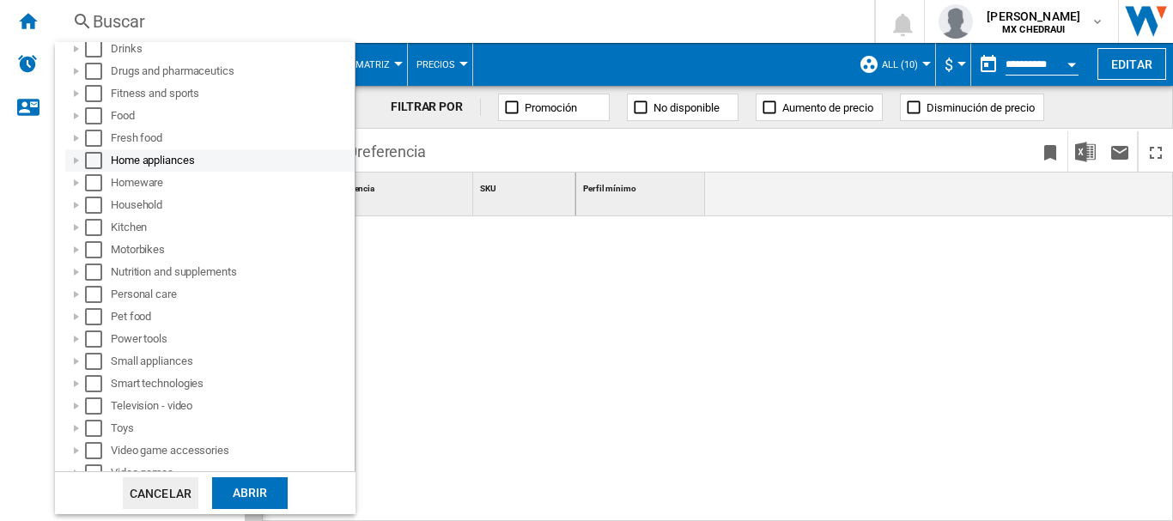
click at [71, 162] on div at bounding box center [76, 160] width 17 height 17
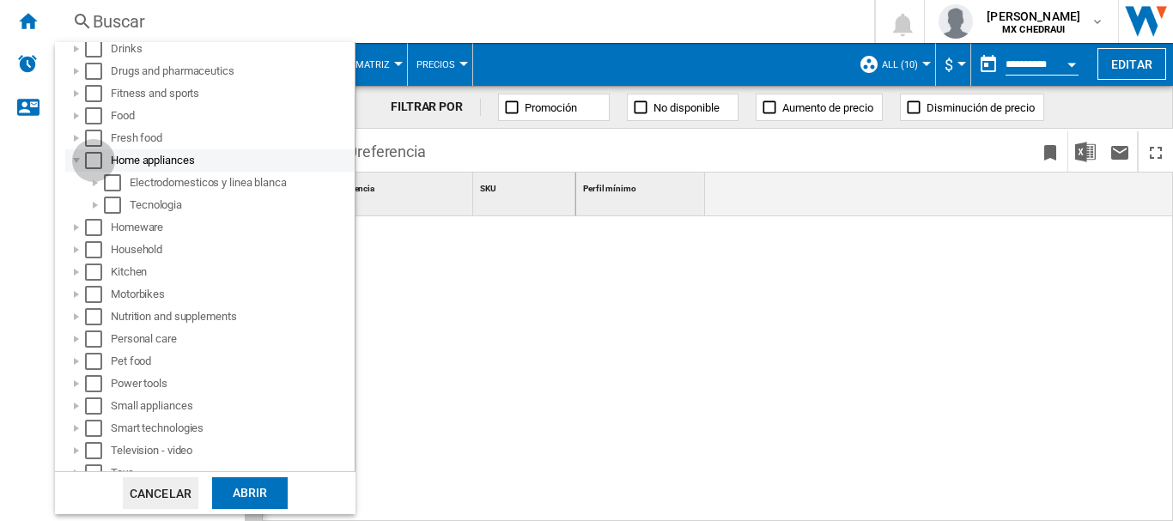
click at [93, 162] on div "Select" at bounding box center [93, 160] width 17 height 17
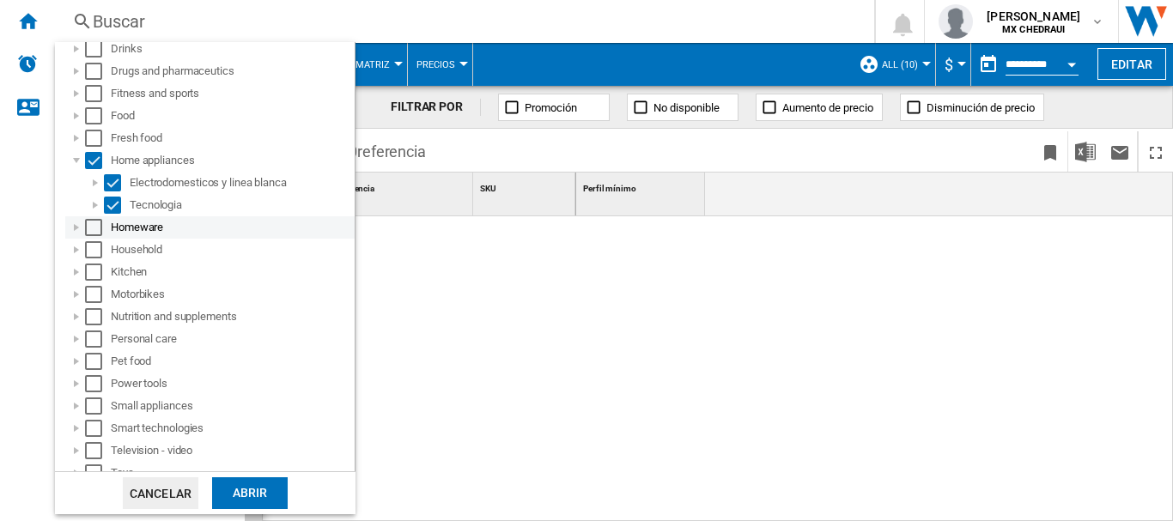
click at [78, 231] on div at bounding box center [76, 227] width 17 height 17
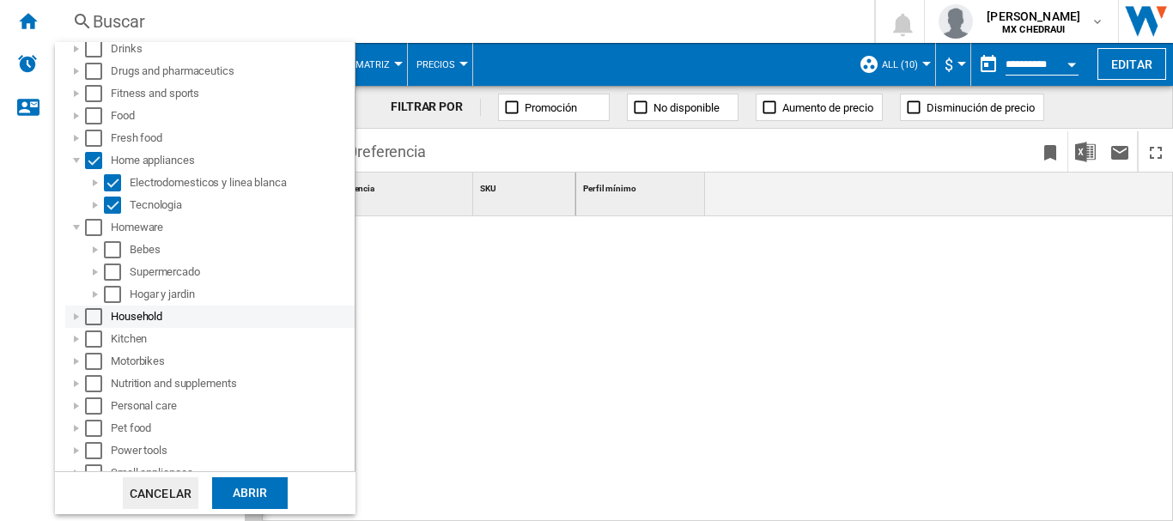
click at [73, 310] on div at bounding box center [76, 316] width 17 height 17
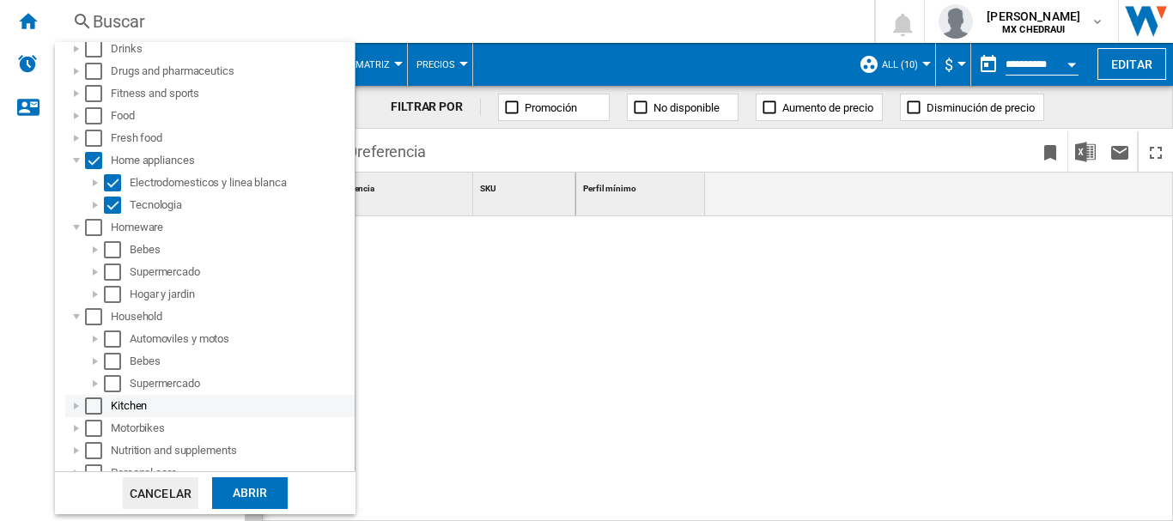
click at [76, 411] on div at bounding box center [76, 406] width 17 height 17
click at [110, 434] on div "Select" at bounding box center [112, 428] width 17 height 17
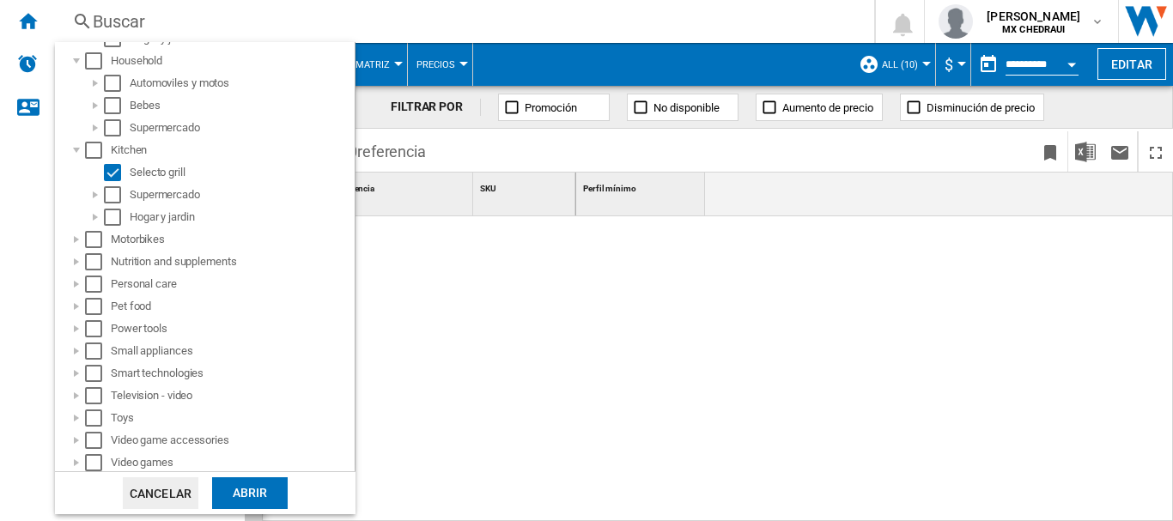
scroll to position [598, 0]
click at [71, 350] on div at bounding box center [76, 348] width 17 height 17
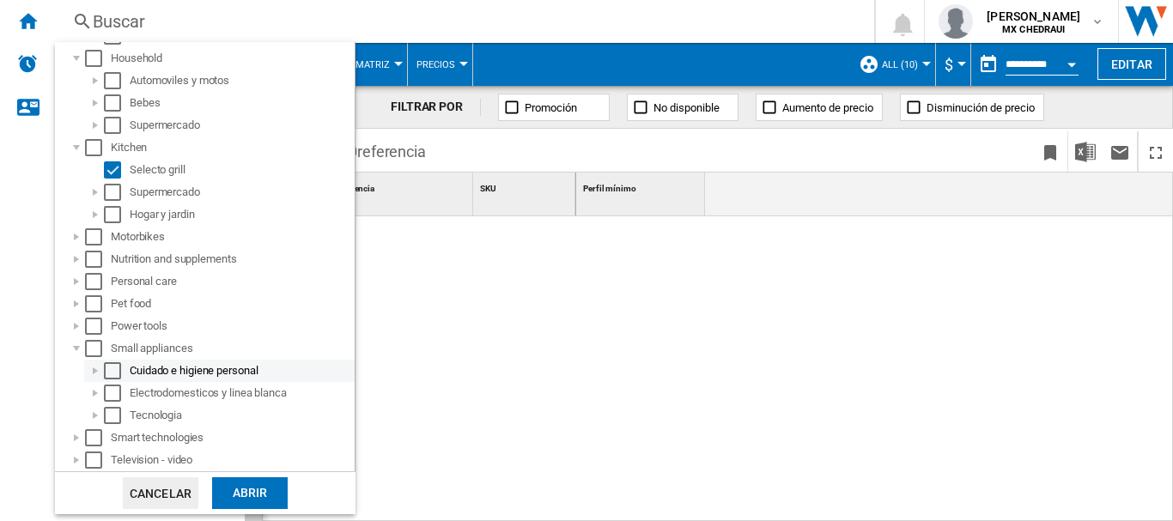
click at [92, 368] on div at bounding box center [95, 370] width 17 height 17
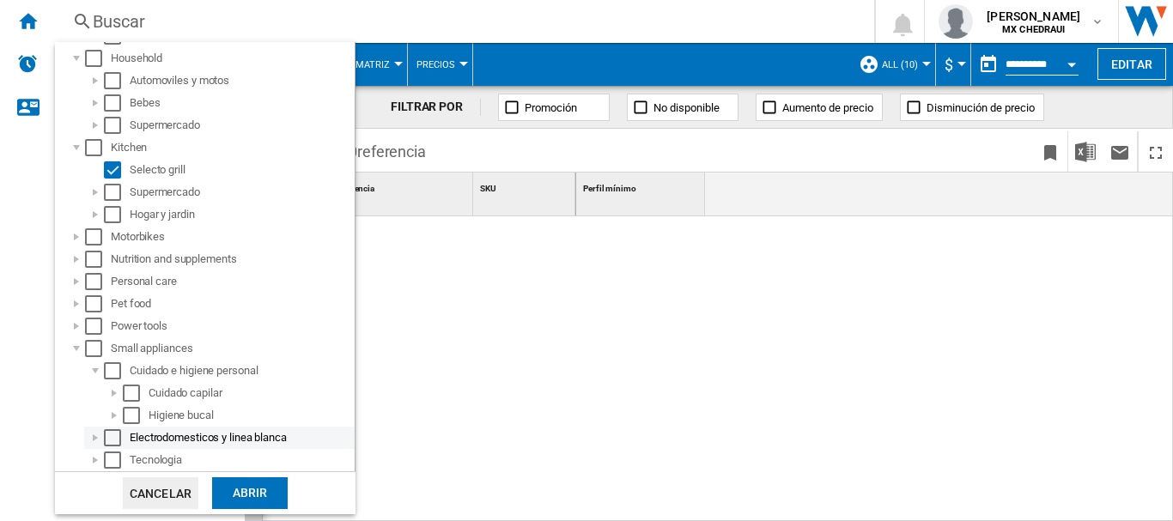
click at [88, 442] on div at bounding box center [95, 437] width 17 height 17
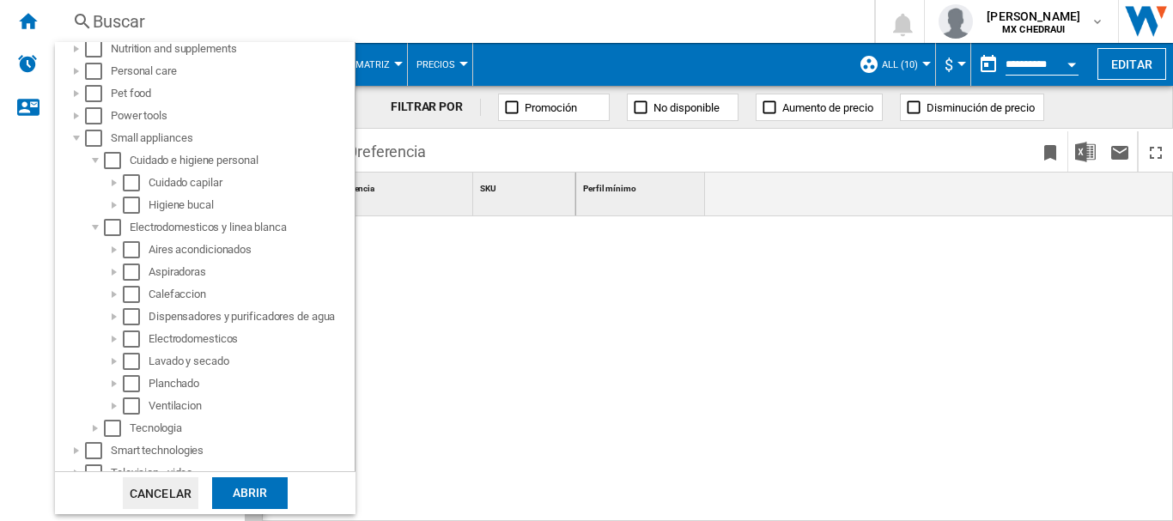
scroll to position [817, 0]
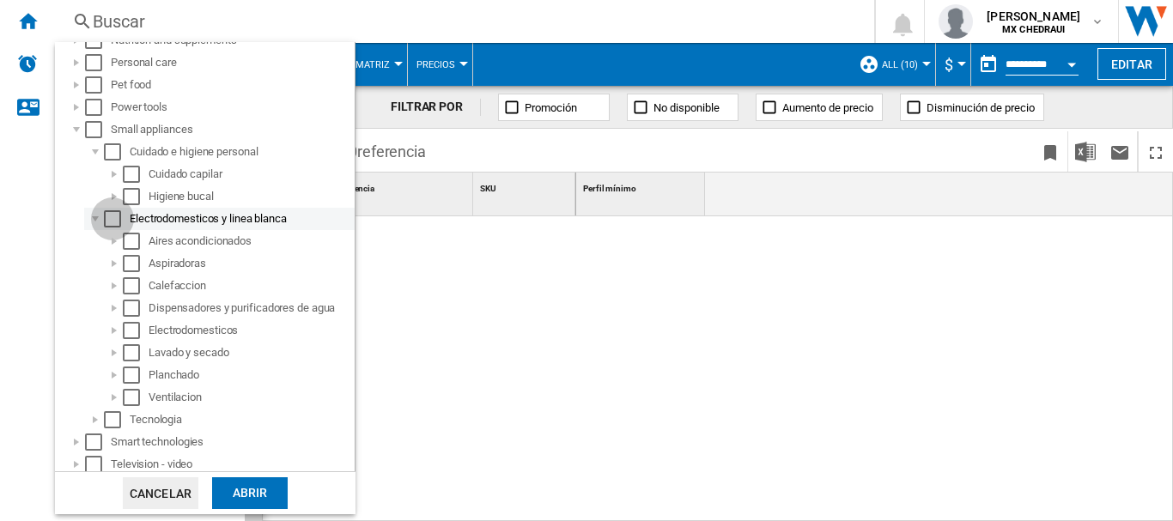
click at [111, 223] on div "Select" at bounding box center [112, 218] width 17 height 17
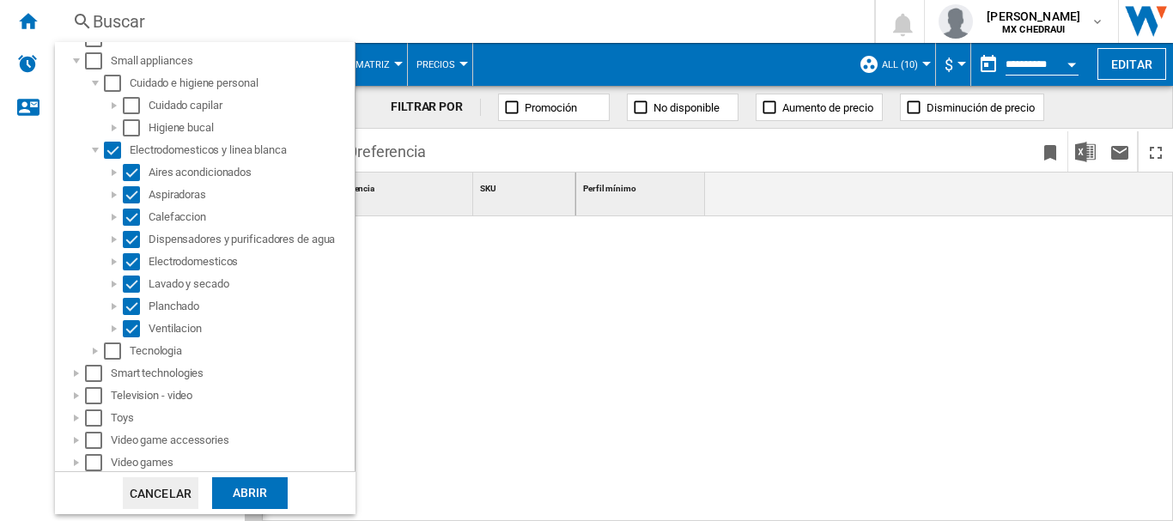
scroll to position [888, 0]
click at [88, 354] on div at bounding box center [95, 348] width 17 height 17
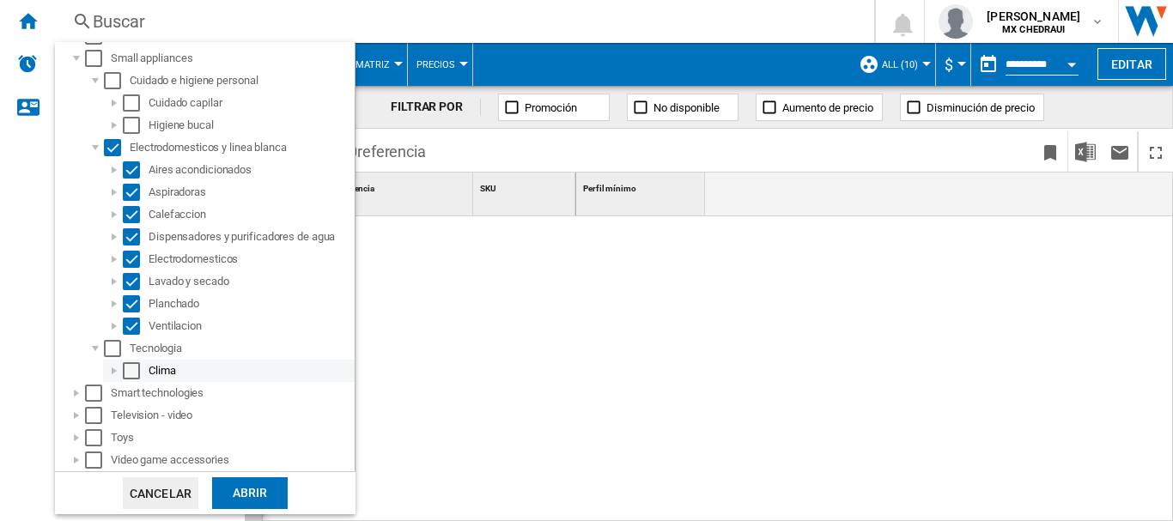
click at [111, 369] on div at bounding box center [114, 370] width 17 height 17
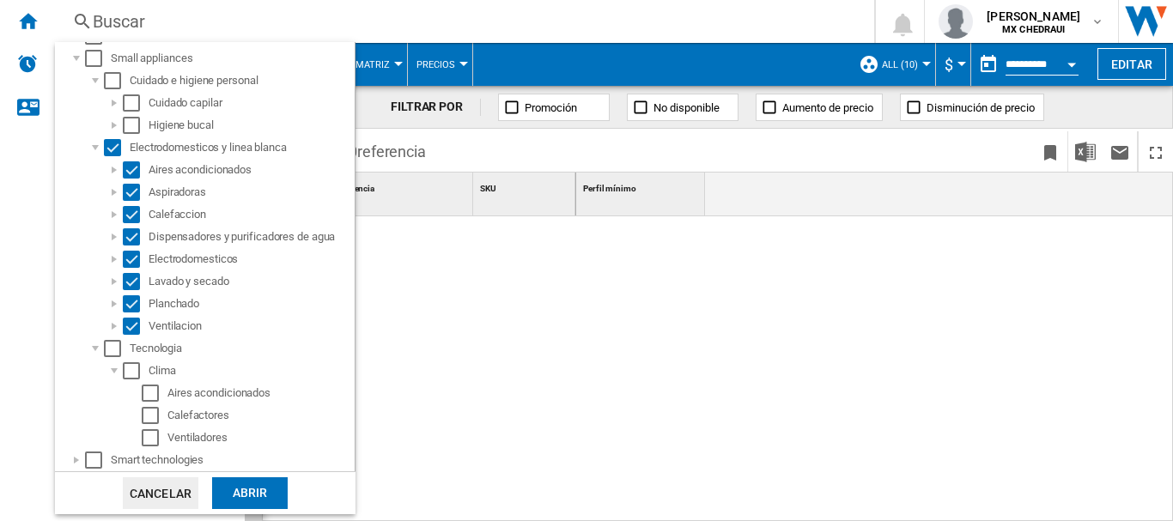
scroll to position [977, 0]
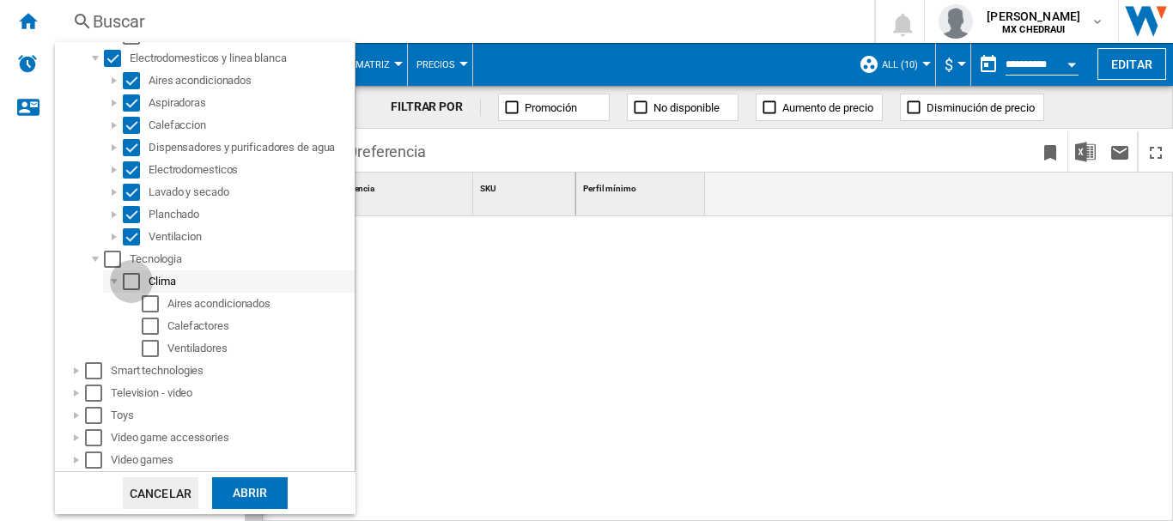
click at [129, 286] on div "Select" at bounding box center [131, 281] width 17 height 17
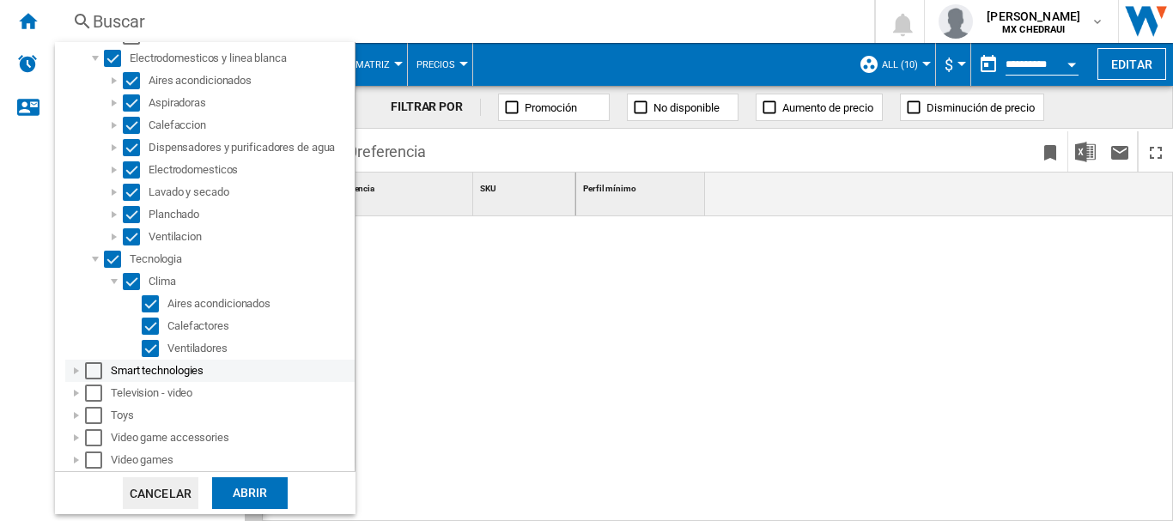
click at [71, 369] on div at bounding box center [76, 370] width 17 height 17
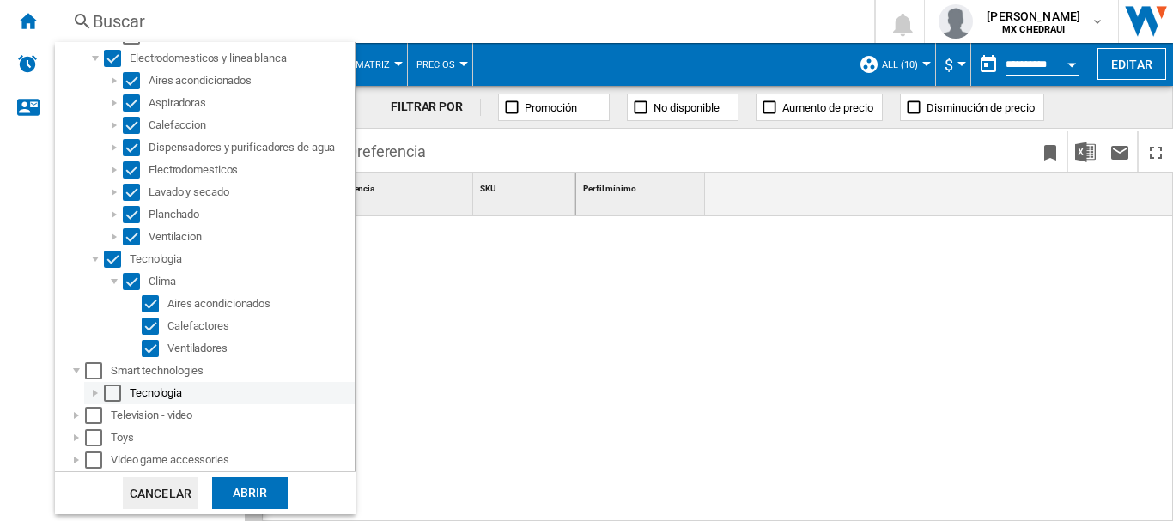
click at [94, 386] on div at bounding box center [95, 393] width 17 height 17
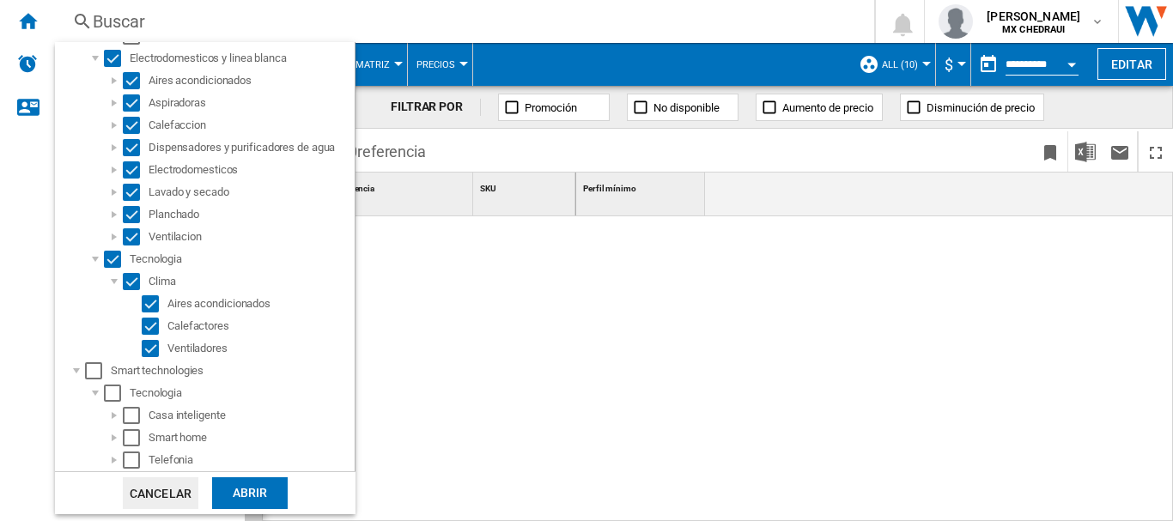
scroll to position [1067, 0]
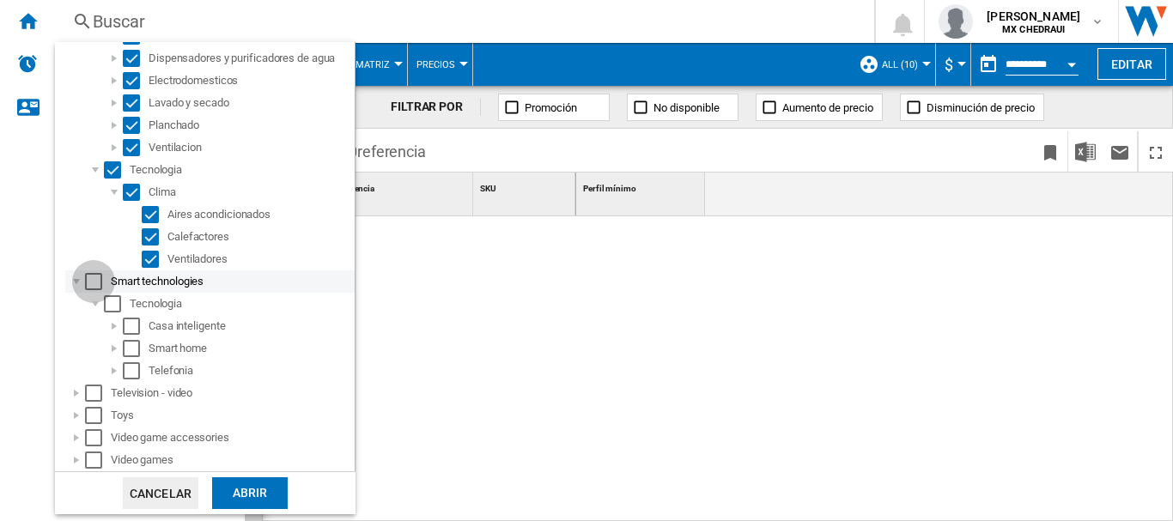
click at [95, 289] on div "Select" at bounding box center [93, 281] width 17 height 17
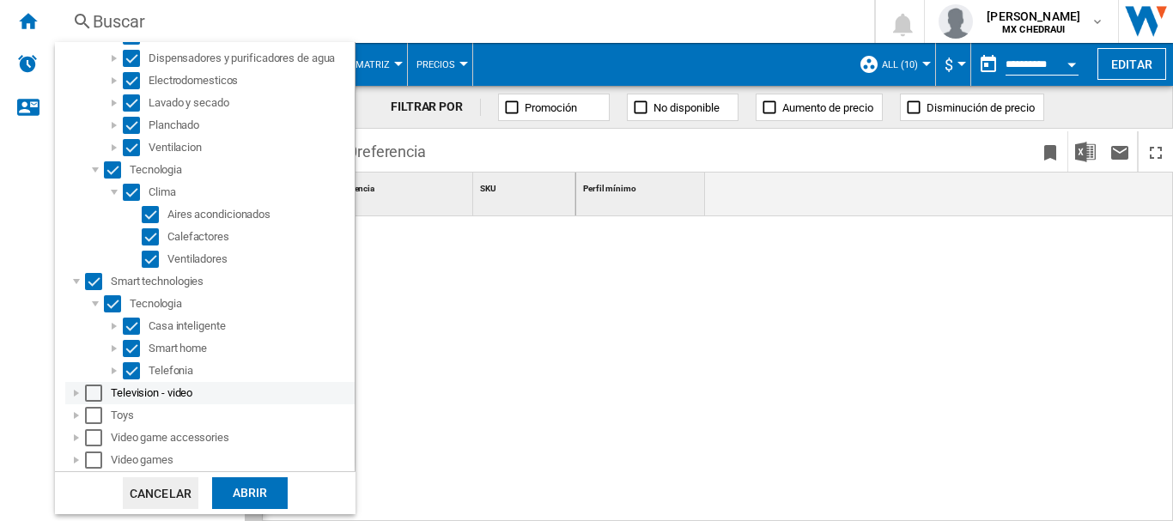
click at [97, 392] on div "Select" at bounding box center [93, 393] width 17 height 17
click at [90, 437] on div "Select" at bounding box center [93, 437] width 17 height 17
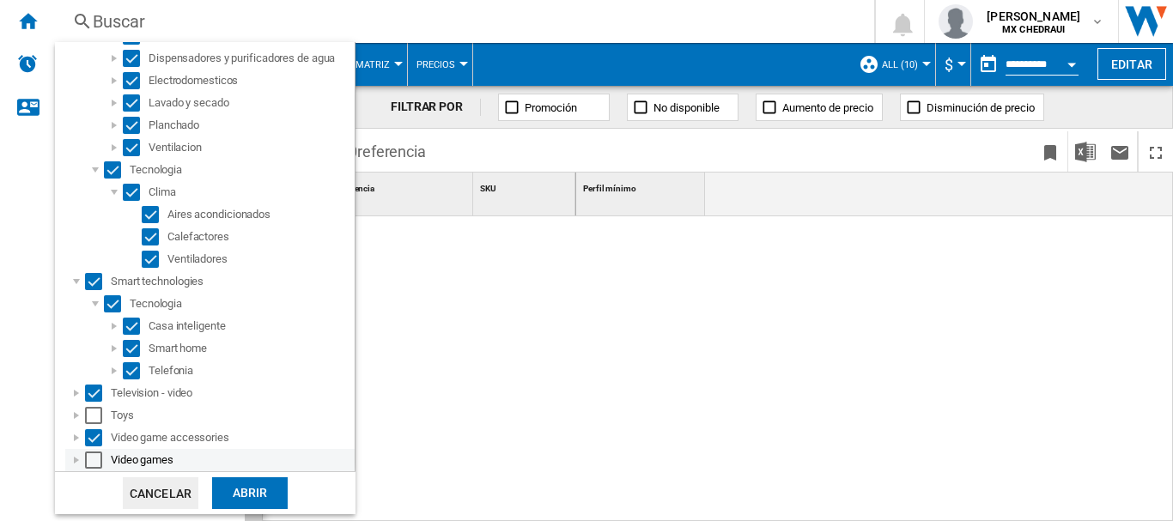
click at [93, 452] on div "Select" at bounding box center [93, 460] width 17 height 17
click at [220, 506] on div "Abrir" at bounding box center [250, 494] width 76 height 32
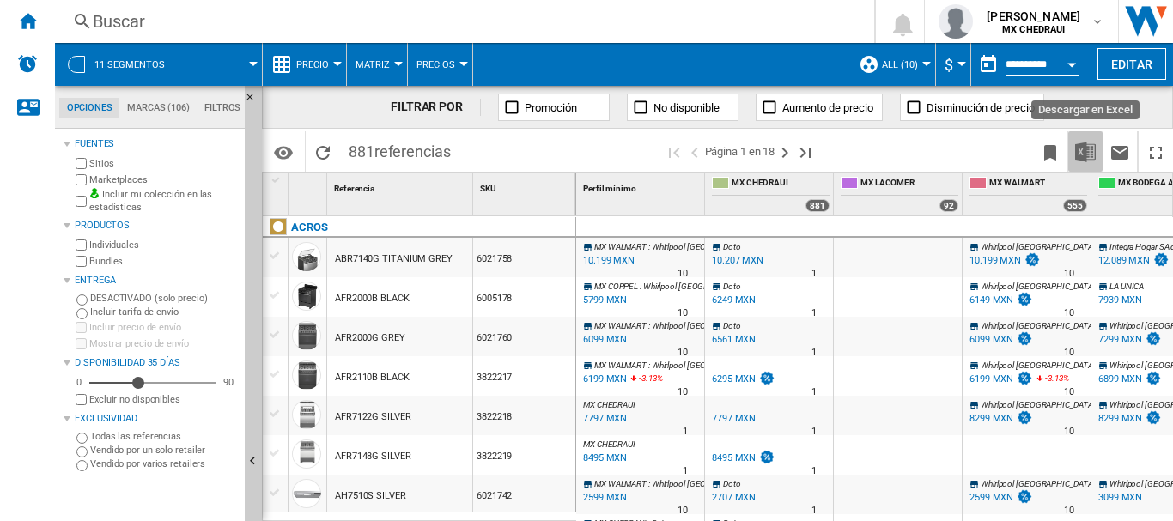
click at [1089, 147] on img "Descargar en Excel" at bounding box center [1085, 152] width 21 height 21
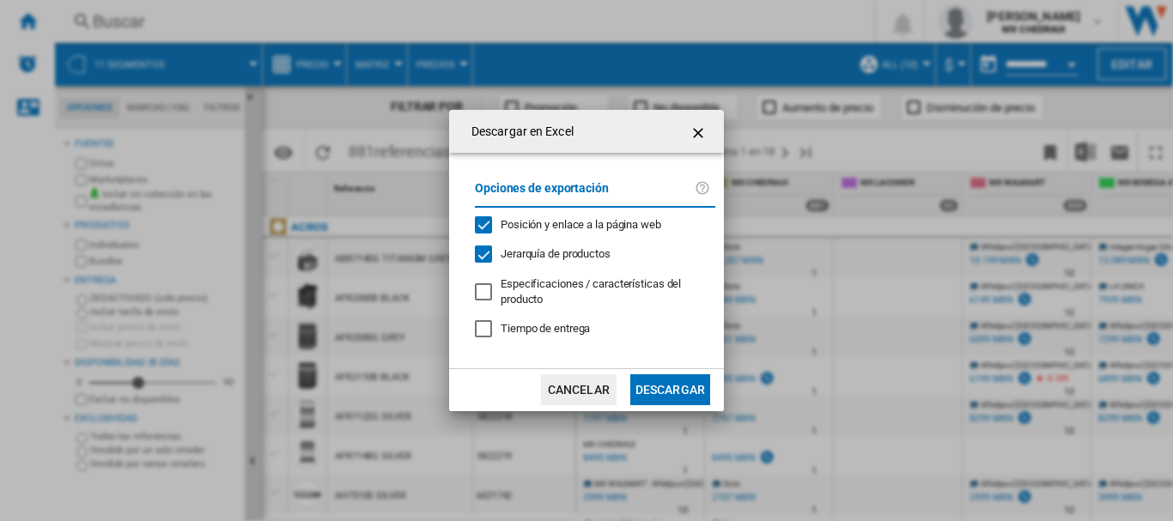
click at [692, 387] on button "Descargar" at bounding box center [670, 389] width 80 height 31
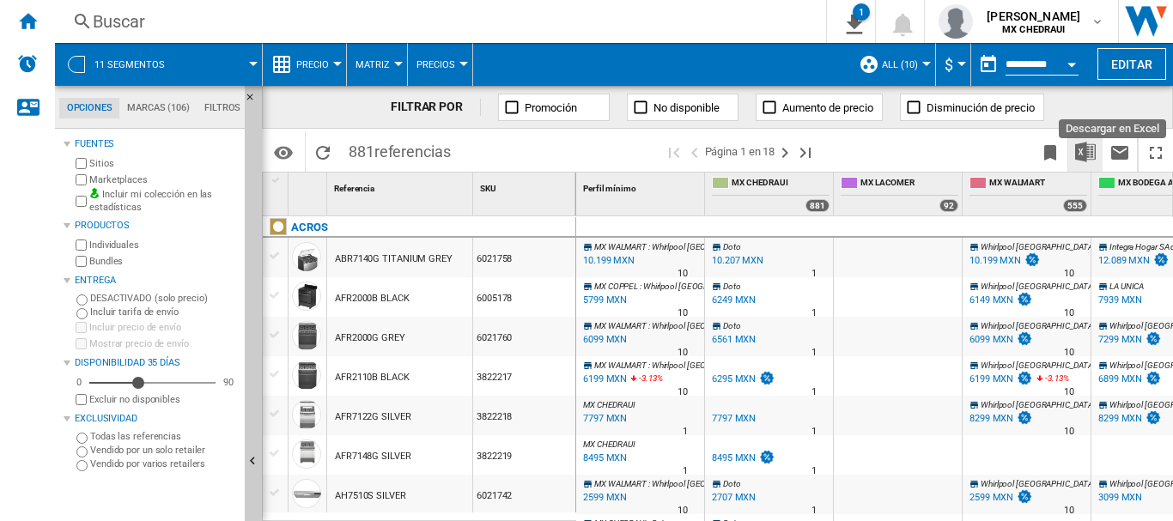
click at [1086, 148] on img "Descargar en Excel" at bounding box center [1085, 152] width 21 height 21
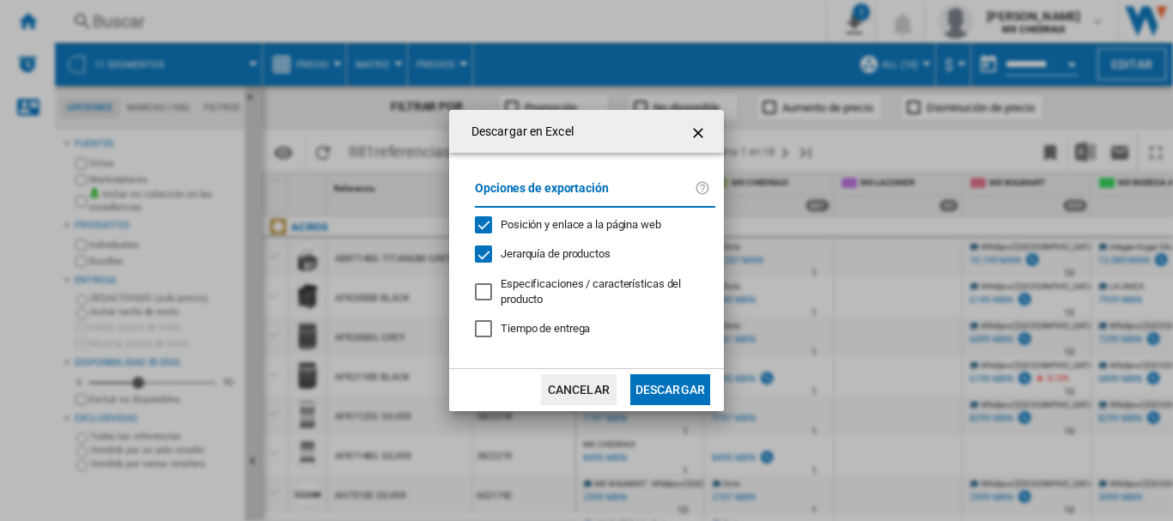
click at [672, 391] on button "Descargar" at bounding box center [670, 389] width 80 height 31
